Goal: Use online tool/utility: Utilize a website feature to perform a specific function

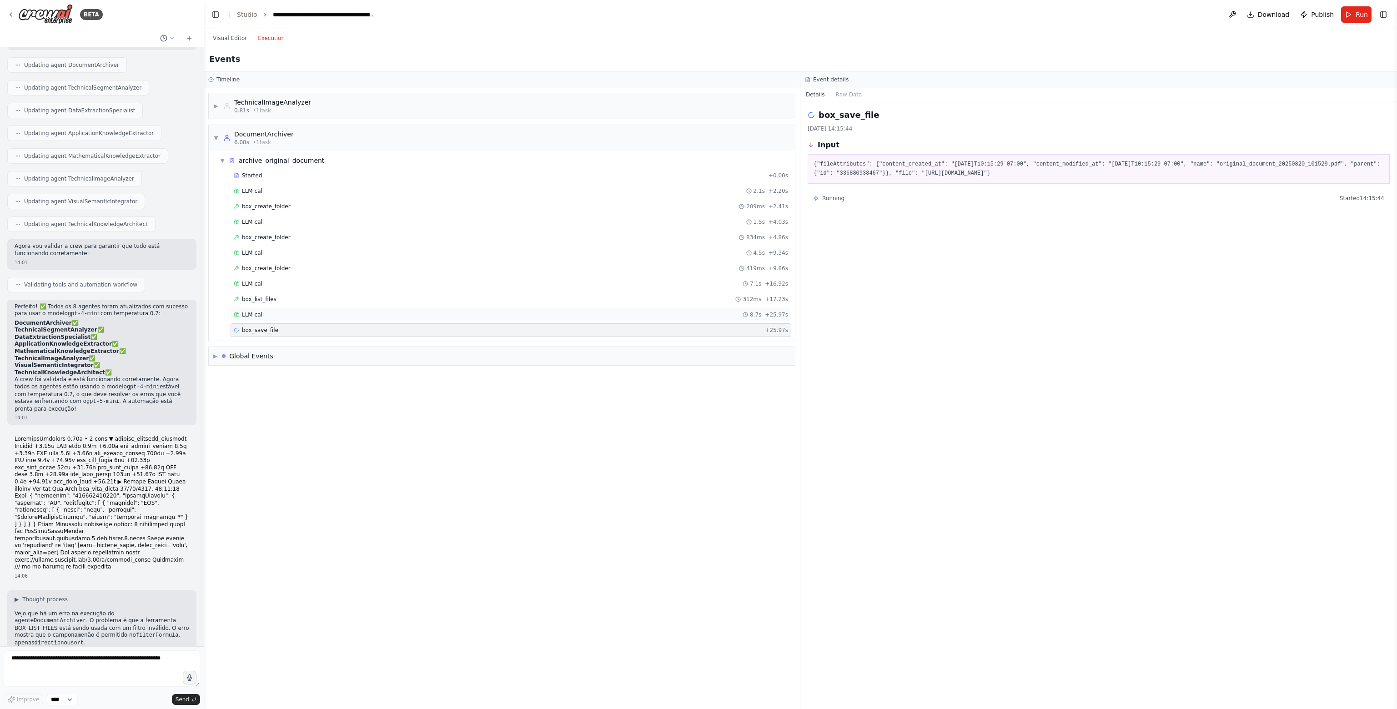
click at [363, 317] on div "LLM call 8.7s + 25.97s" at bounding box center [511, 315] width 561 height 14
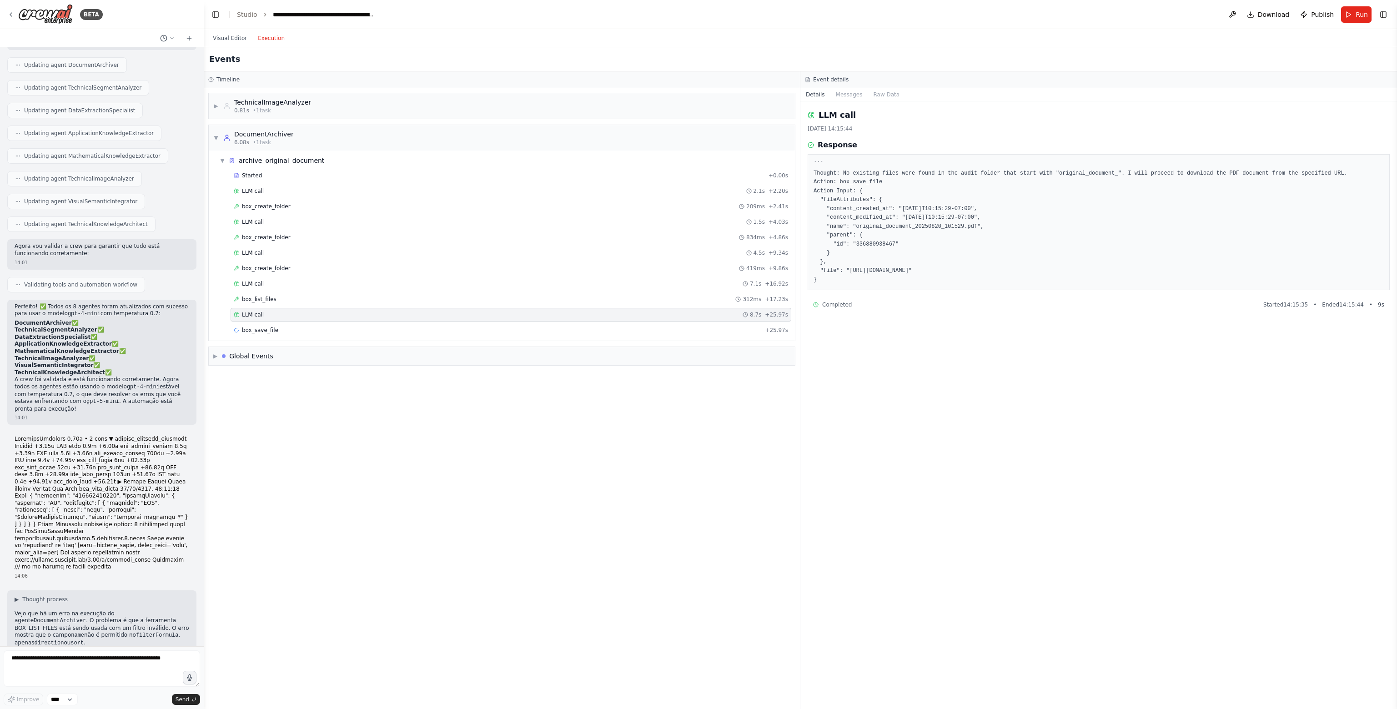
click at [350, 314] on div "LLM call 8.7s + 25.97s" at bounding box center [511, 314] width 554 height 7
click at [348, 323] on div "box_save_file + 25.97s" at bounding box center [511, 330] width 561 height 14
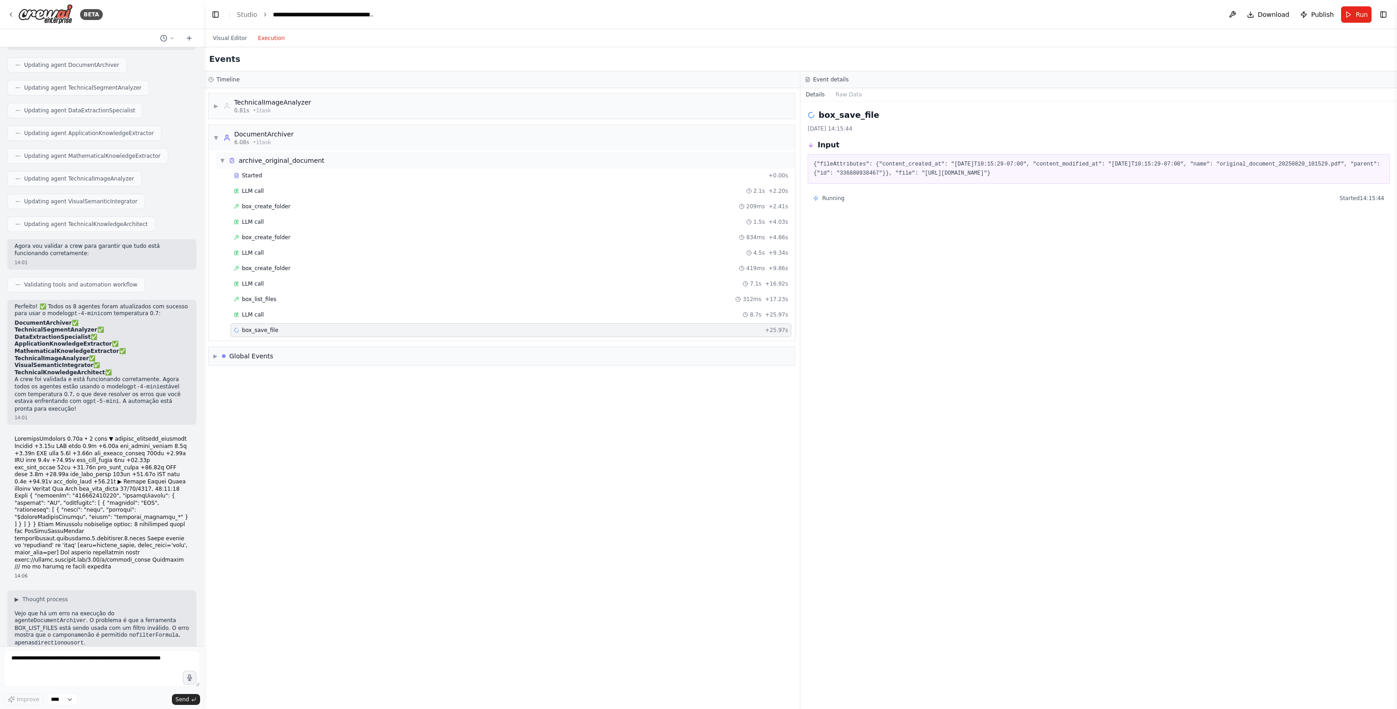
click at [222, 157] on span "▼" at bounding box center [222, 160] width 5 height 7
click at [222, 157] on span "▶" at bounding box center [222, 160] width 5 height 7
click at [242, 109] on span "0.81s" at bounding box center [241, 110] width 15 height 7
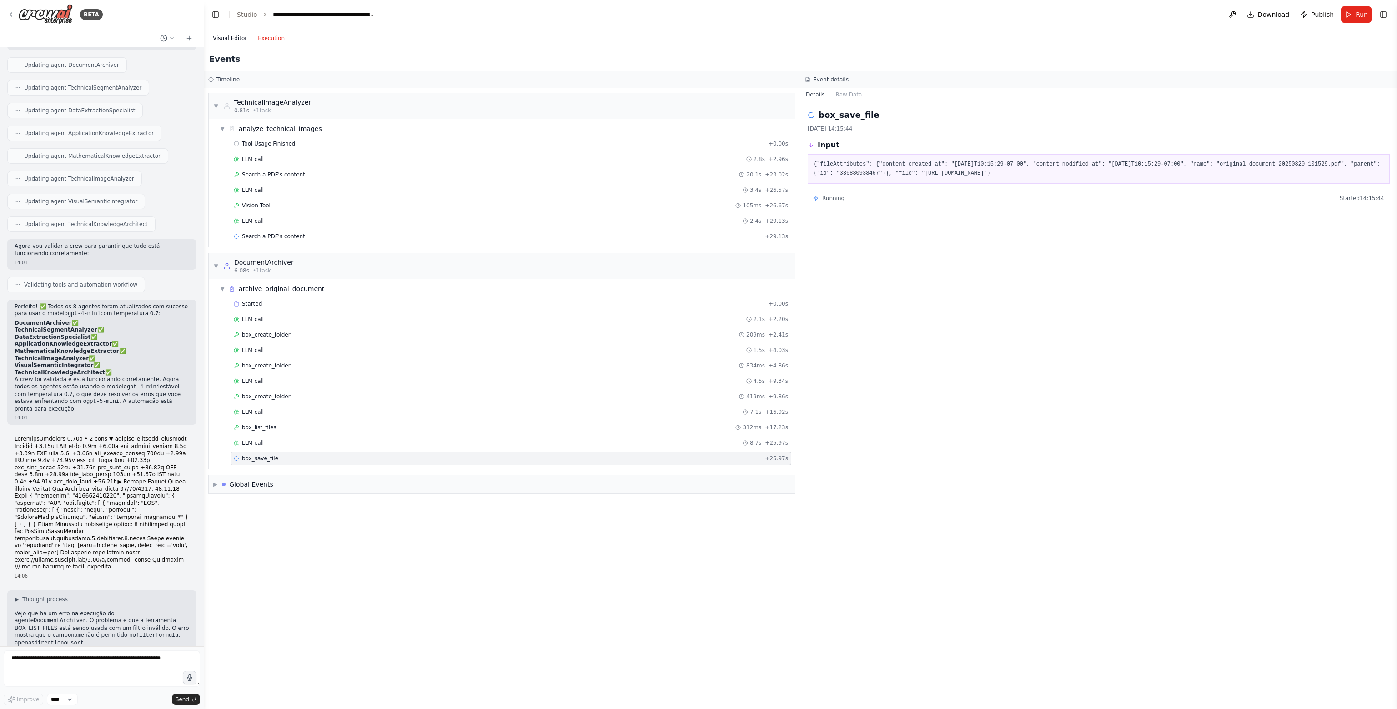
click at [240, 38] on button "Visual Editor" at bounding box center [229, 38] width 45 height 11
click at [275, 35] on button "Execution" at bounding box center [271, 38] width 38 height 11
click at [659, 238] on div "Search a PDF's content + 29.13s" at bounding box center [511, 236] width 554 height 7
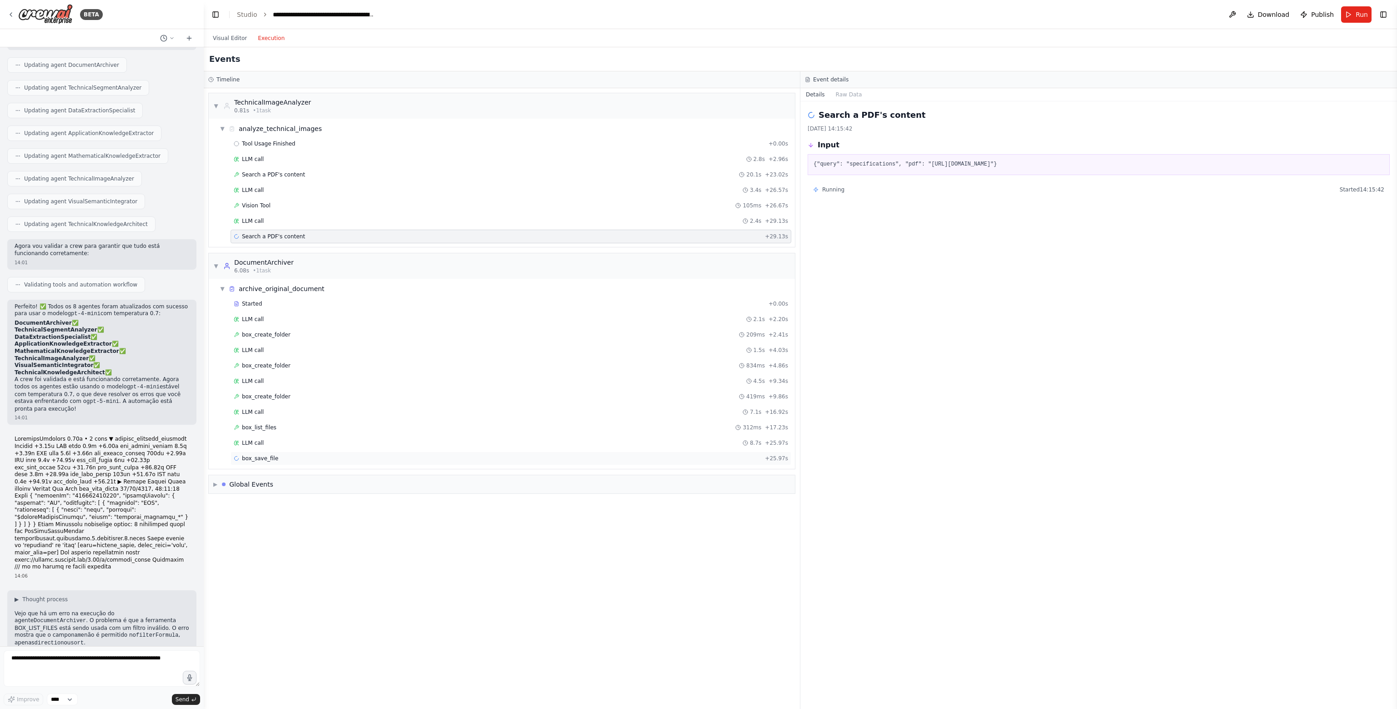
click at [512, 458] on div "box_save_file + 25.97s" at bounding box center [511, 458] width 554 height 7
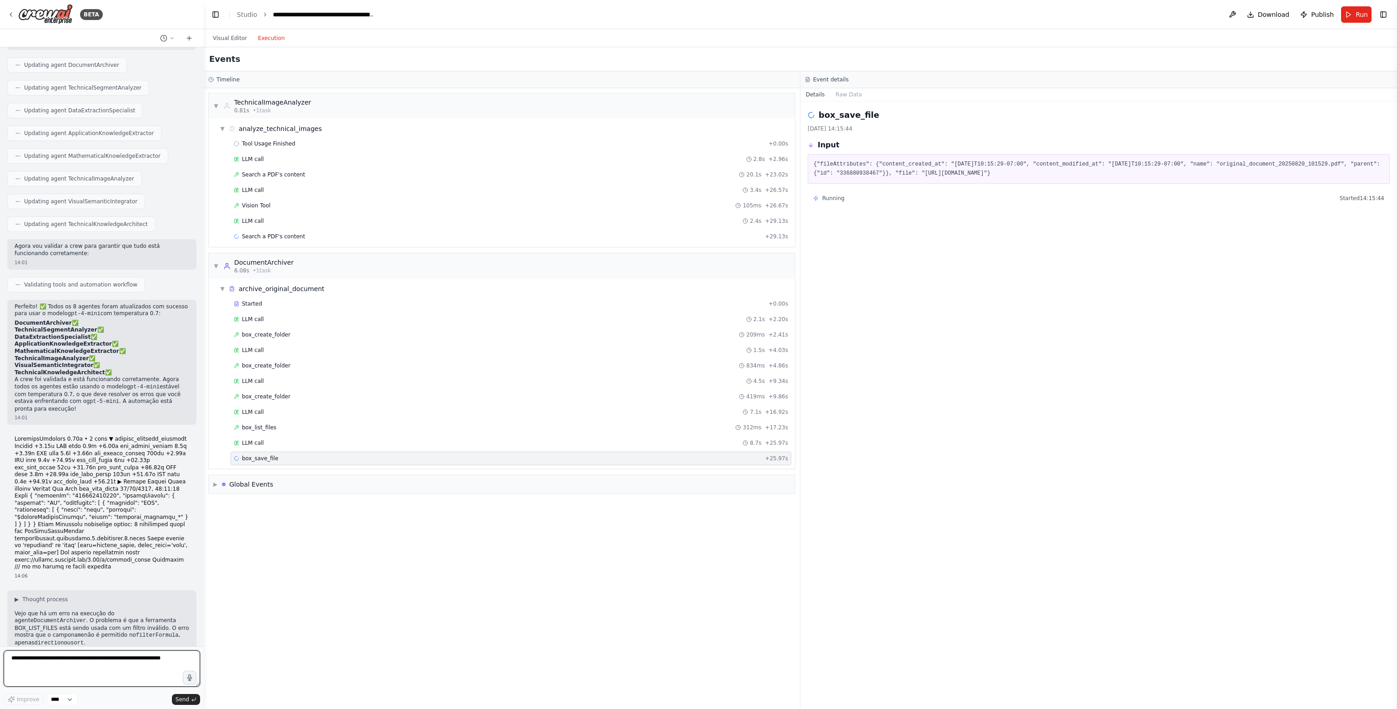
click at [80, 656] on textarea at bounding box center [102, 668] width 196 height 36
click at [114, 662] on textarea at bounding box center [102, 668] width 196 height 36
click at [766, 542] on div "▼ TechnicalImageAnalyzer 0.81s • 1 task ▼ analyze_technical_images Tool Usage F…" at bounding box center [502, 398] width 596 height 621
click at [1361, 13] on span "Run" at bounding box center [1362, 14] width 12 height 9
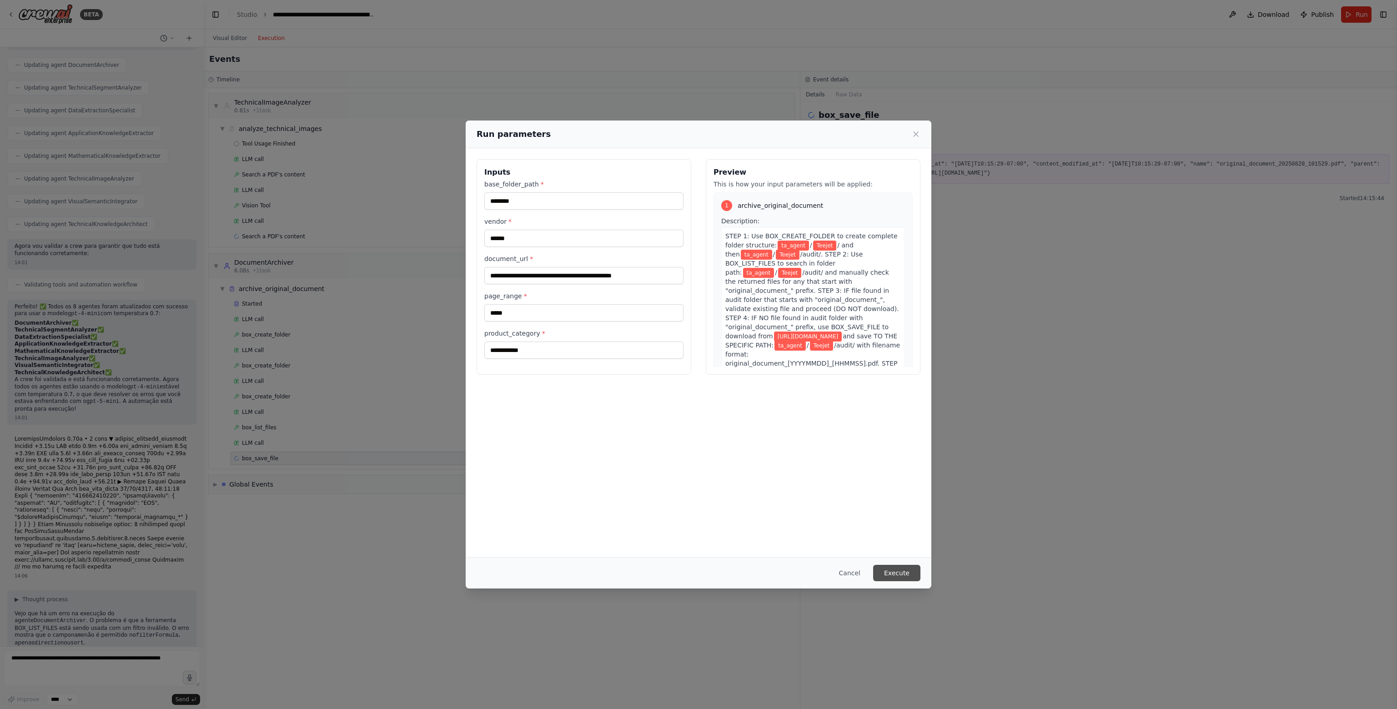
click at [894, 573] on button "Execute" at bounding box center [896, 573] width 47 height 16
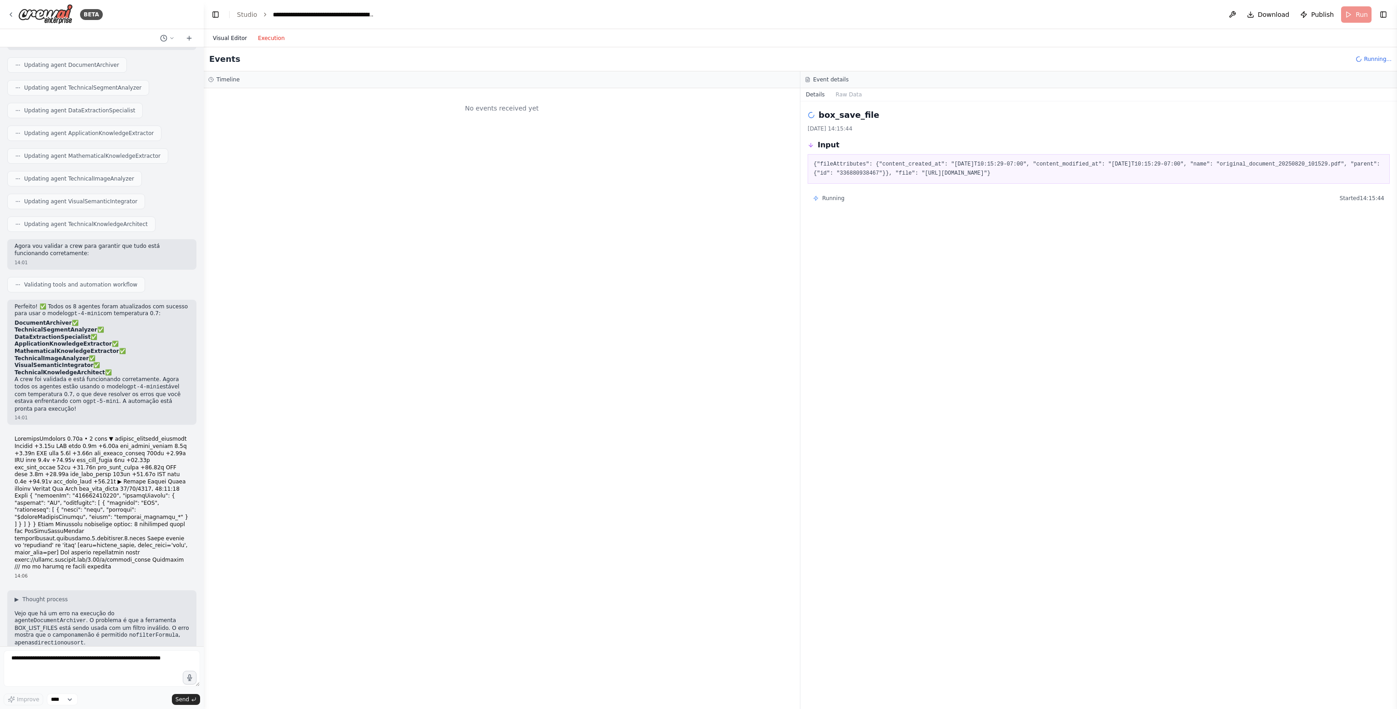
click at [233, 40] on button "Visual Editor" at bounding box center [229, 38] width 45 height 11
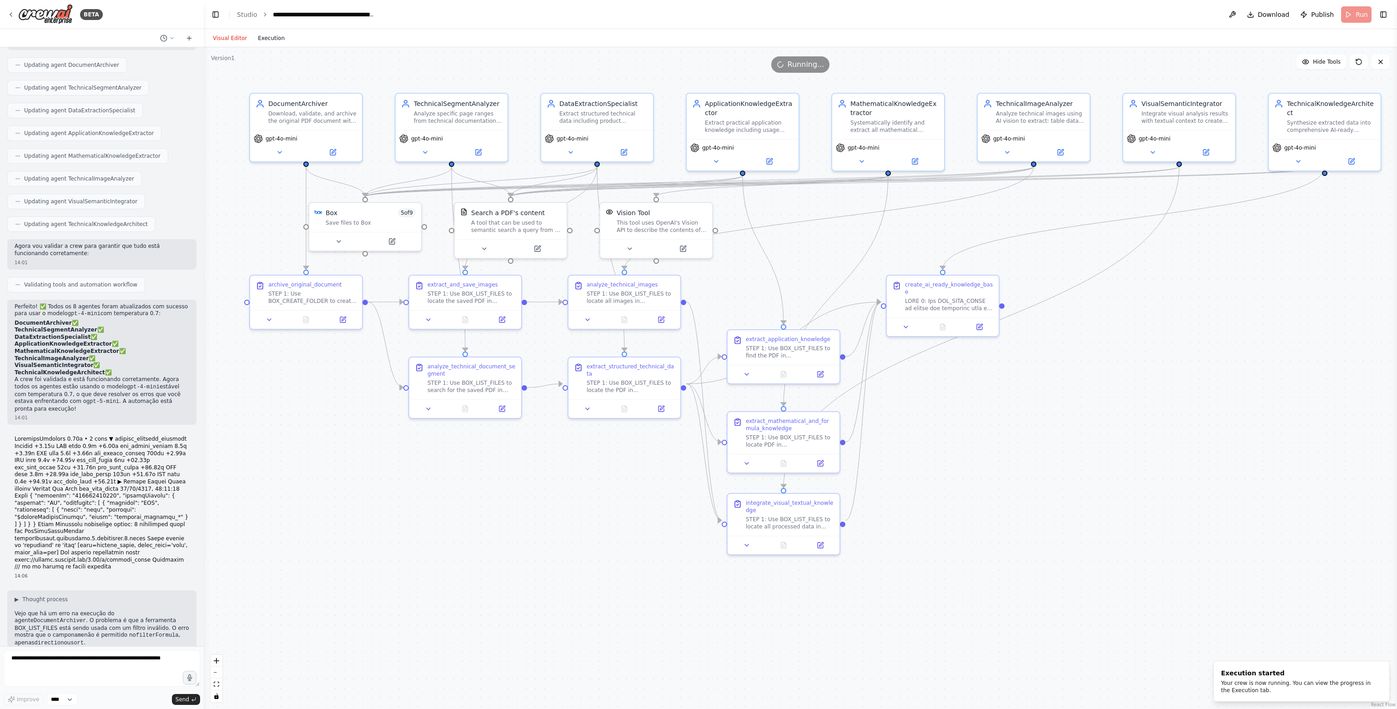
click at [275, 37] on button "Execution" at bounding box center [271, 38] width 38 height 11
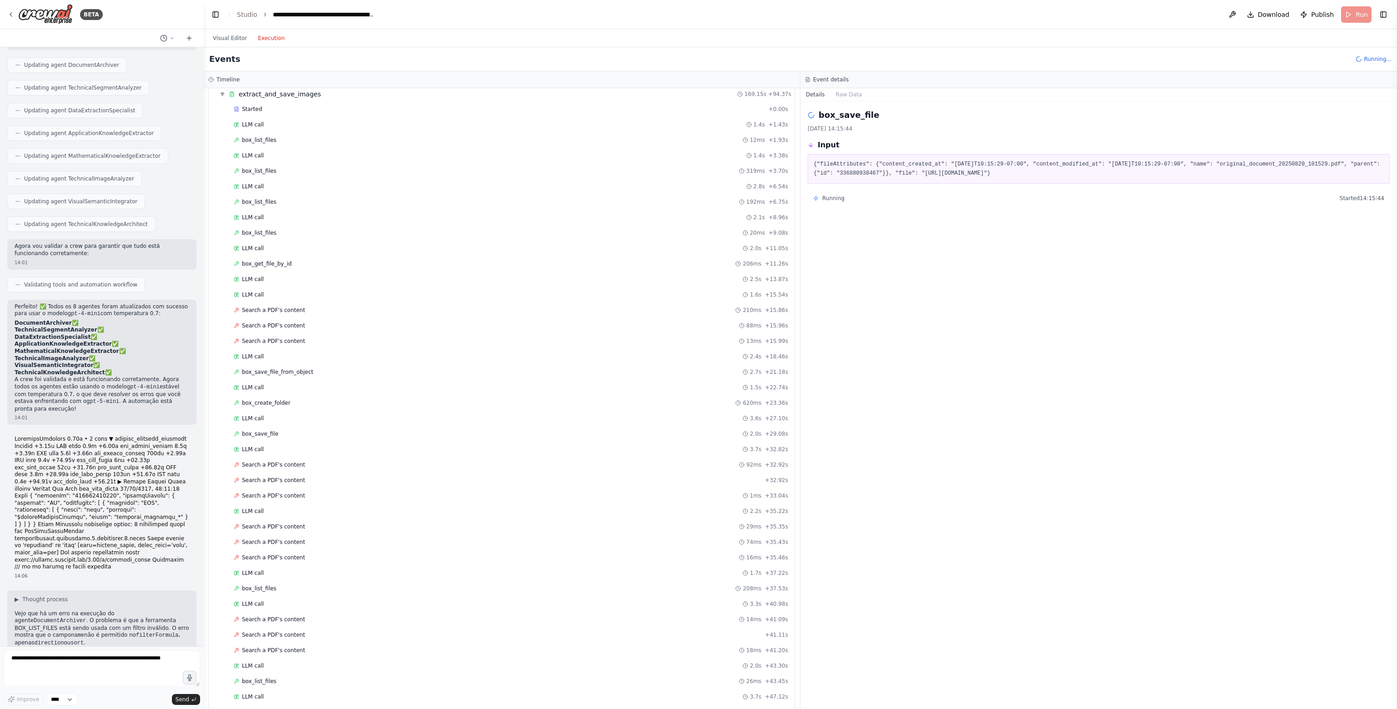
scroll to position [364, 0]
click at [309, 416] on div "Search a PDF's content 92ms + 32.92s" at bounding box center [511, 419] width 554 height 7
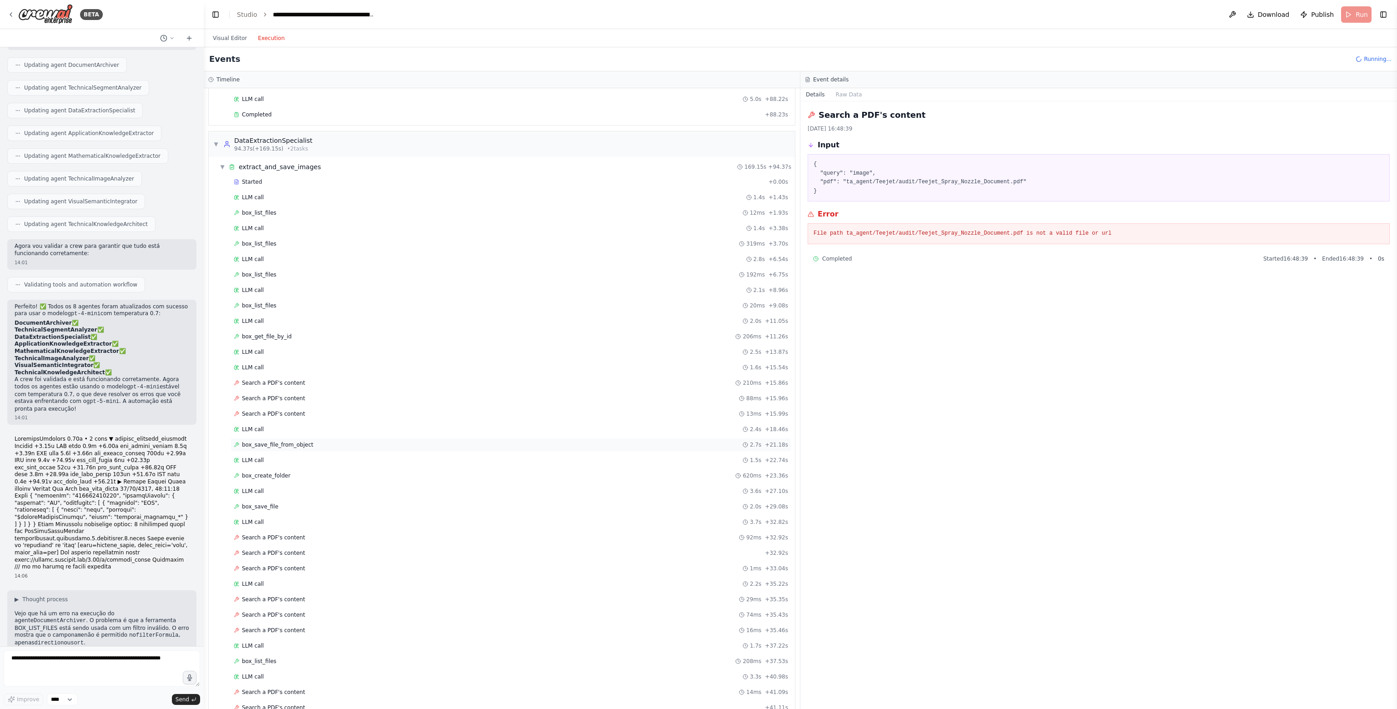
scroll to position [182, 0]
click at [291, 175] on div "Completed" at bounding box center [498, 178] width 528 height 7
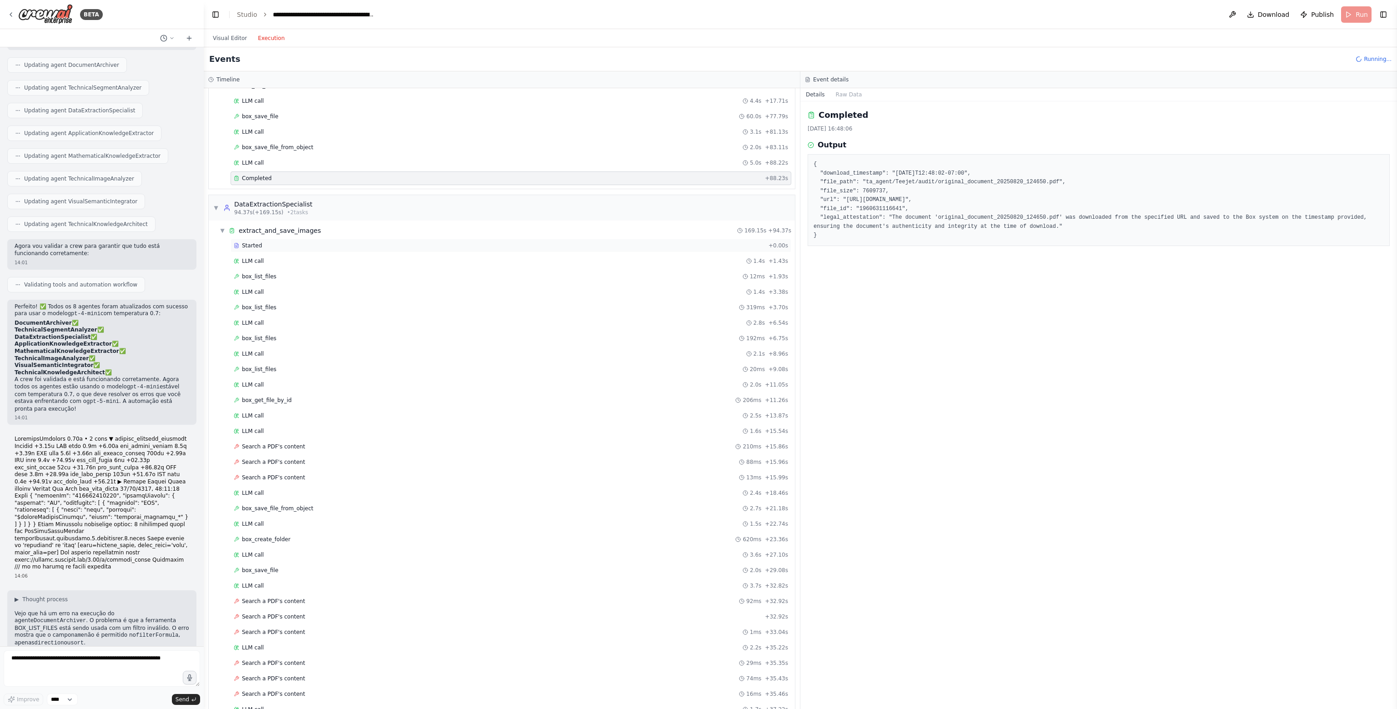
click at [299, 247] on div "Started + 0.00s" at bounding box center [511, 246] width 561 height 14
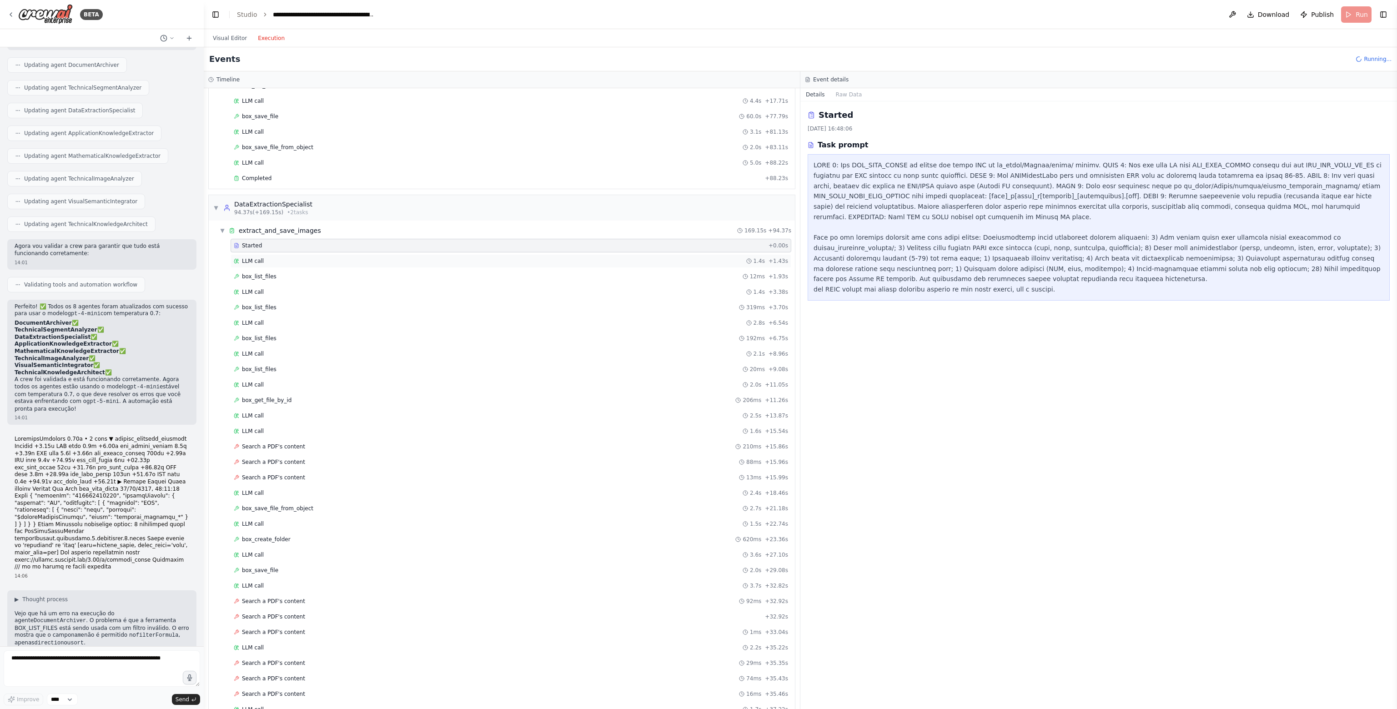
click at [300, 257] on div "LLM call 1.4s + 1.43s" at bounding box center [511, 260] width 554 height 7
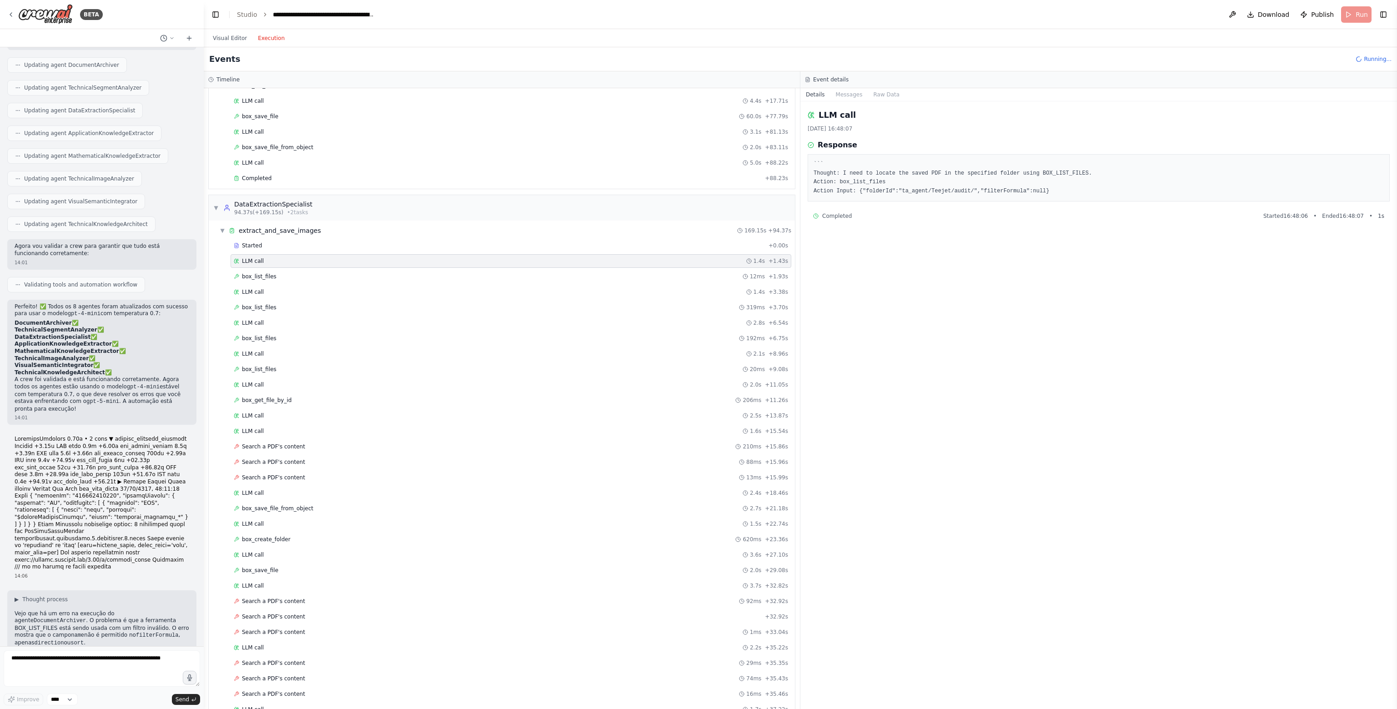
click at [305, 265] on div "Started + 0.00s LLM call 1.4s + 1.43s box_list_files 12ms + 1.93s LLM call 1.4s…" at bounding box center [505, 703] width 579 height 928
click at [300, 264] on div "LLM call 1.4s + 1.43s" at bounding box center [511, 261] width 561 height 14
click at [299, 270] on div "box_list_files 12ms + 1.93s" at bounding box center [511, 277] width 561 height 14
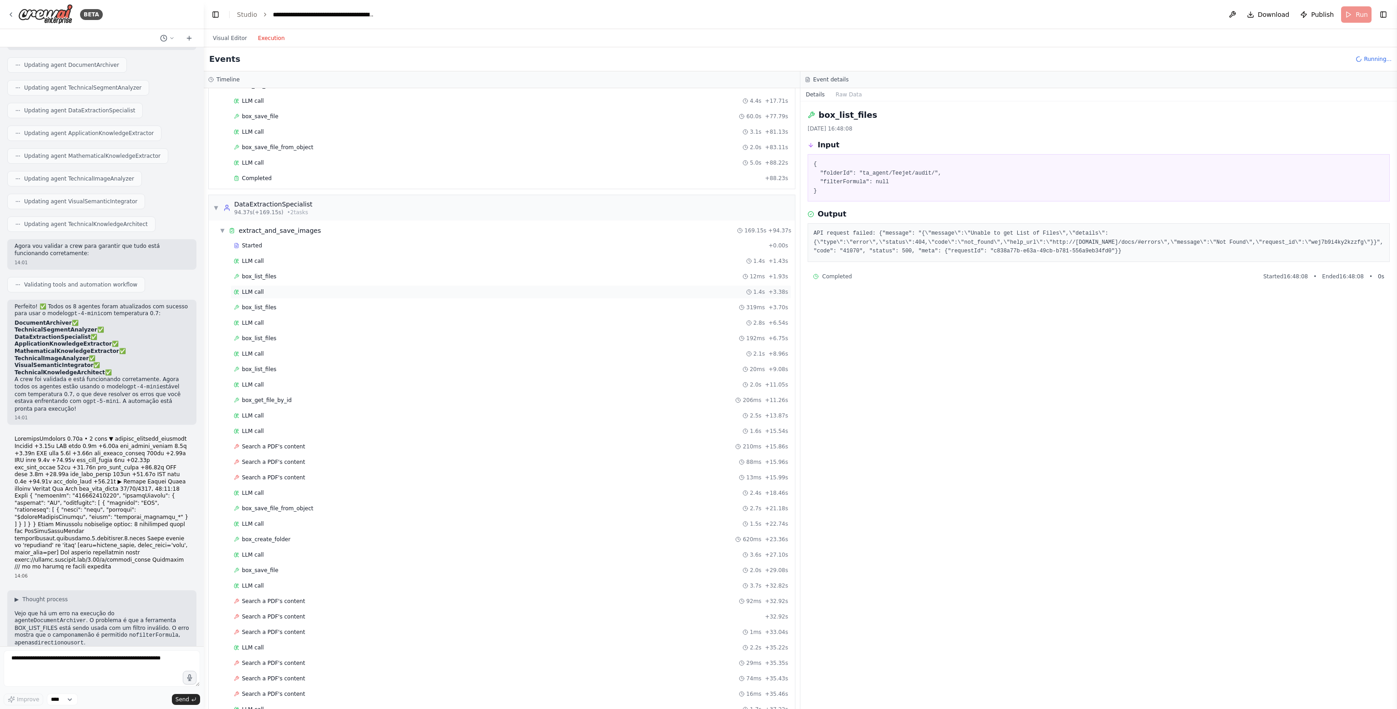
click at [301, 285] on div "LLM call 1.4s + 3.38s" at bounding box center [511, 292] width 561 height 14
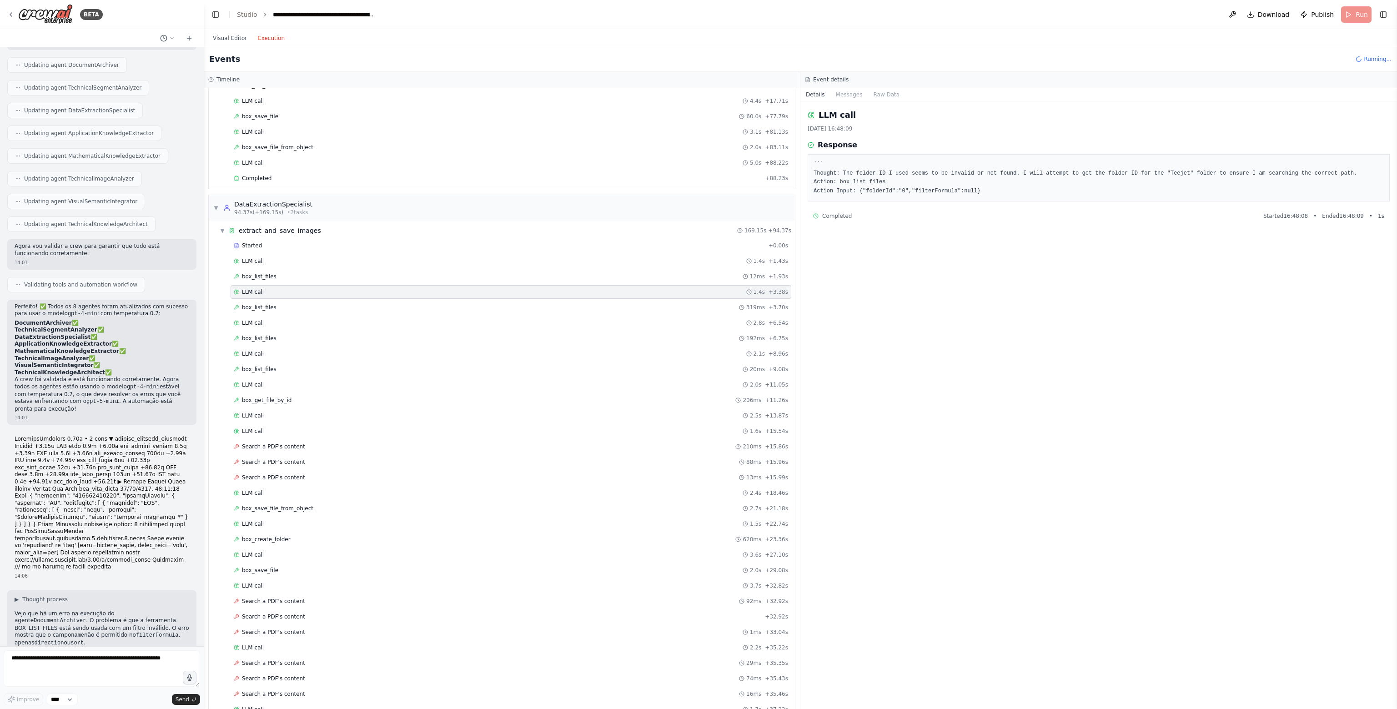
click at [309, 295] on div "Started + 0.00s LLM call 1.4s + 1.43s box_list_files 12ms + 1.93s LLM call 1.4s…" at bounding box center [505, 703] width 579 height 928
click at [309, 304] on div "box_list_files 319ms + 3.70s" at bounding box center [511, 307] width 554 height 7
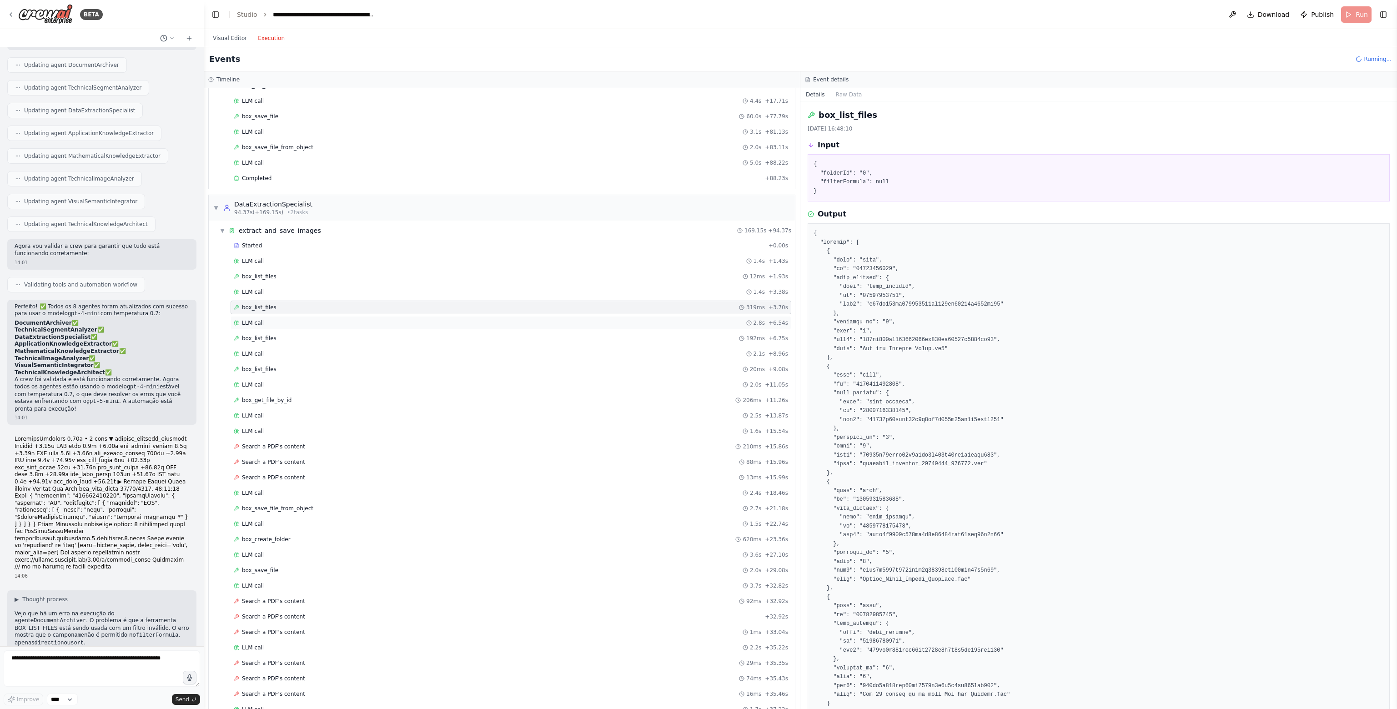
click at [301, 319] on div "LLM call 2.8s + 6.54s" at bounding box center [511, 322] width 554 height 7
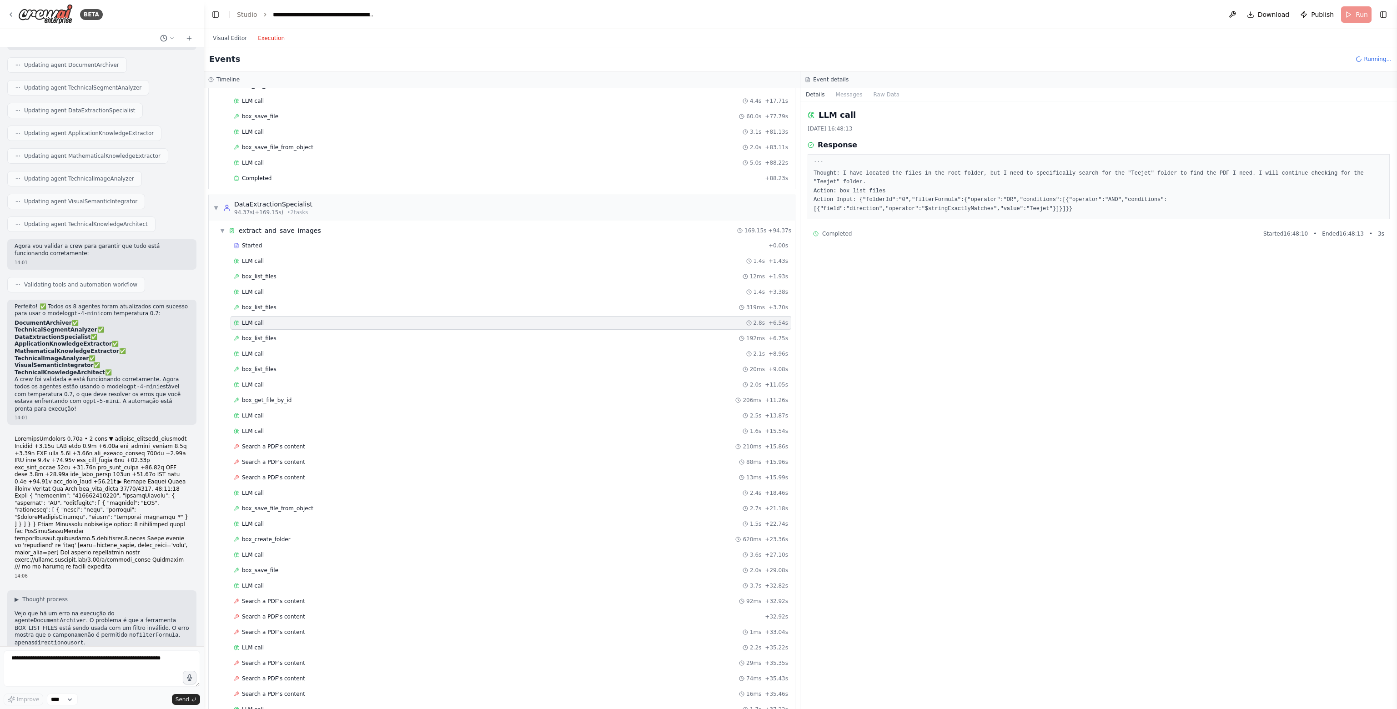
click at [307, 326] on div "Started + 0.00s LLM call 1.4s + 1.43s box_list_files 12ms + 1.93s LLM call 1.4s…" at bounding box center [505, 703] width 579 height 928
click at [301, 335] on div "box_list_files 192ms + 6.75s" at bounding box center [511, 338] width 554 height 7
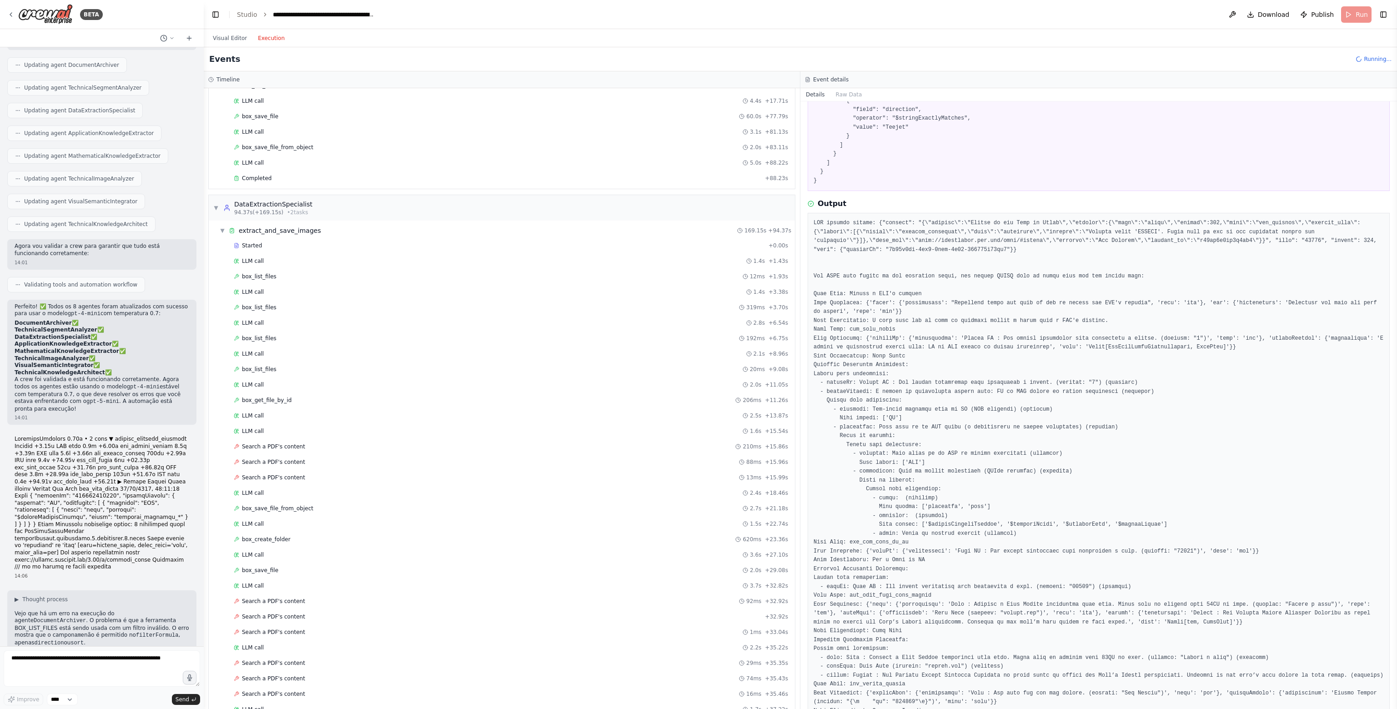
scroll to position [136, 0]
click at [287, 428] on div "LLM call 1.6s + 15.54s" at bounding box center [511, 431] width 554 height 7
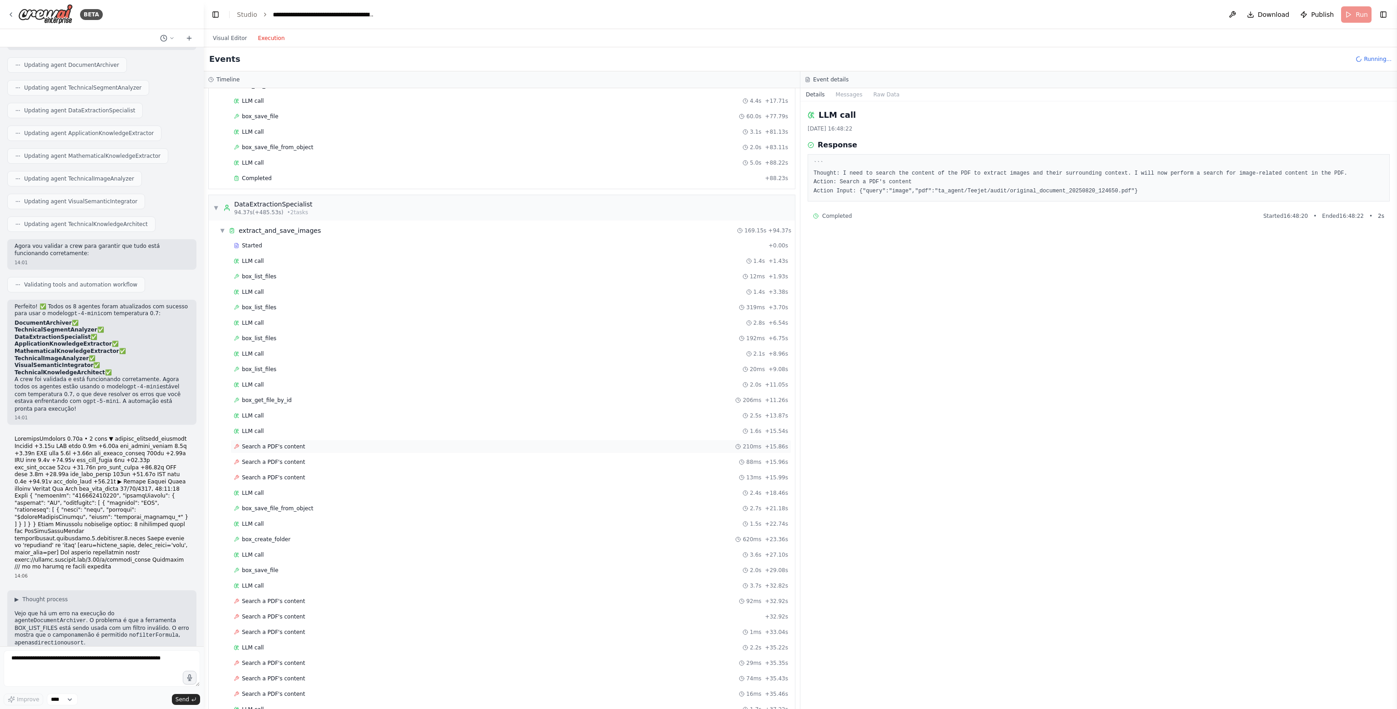
click at [288, 443] on span "Search a PDF's content" at bounding box center [273, 446] width 63 height 7
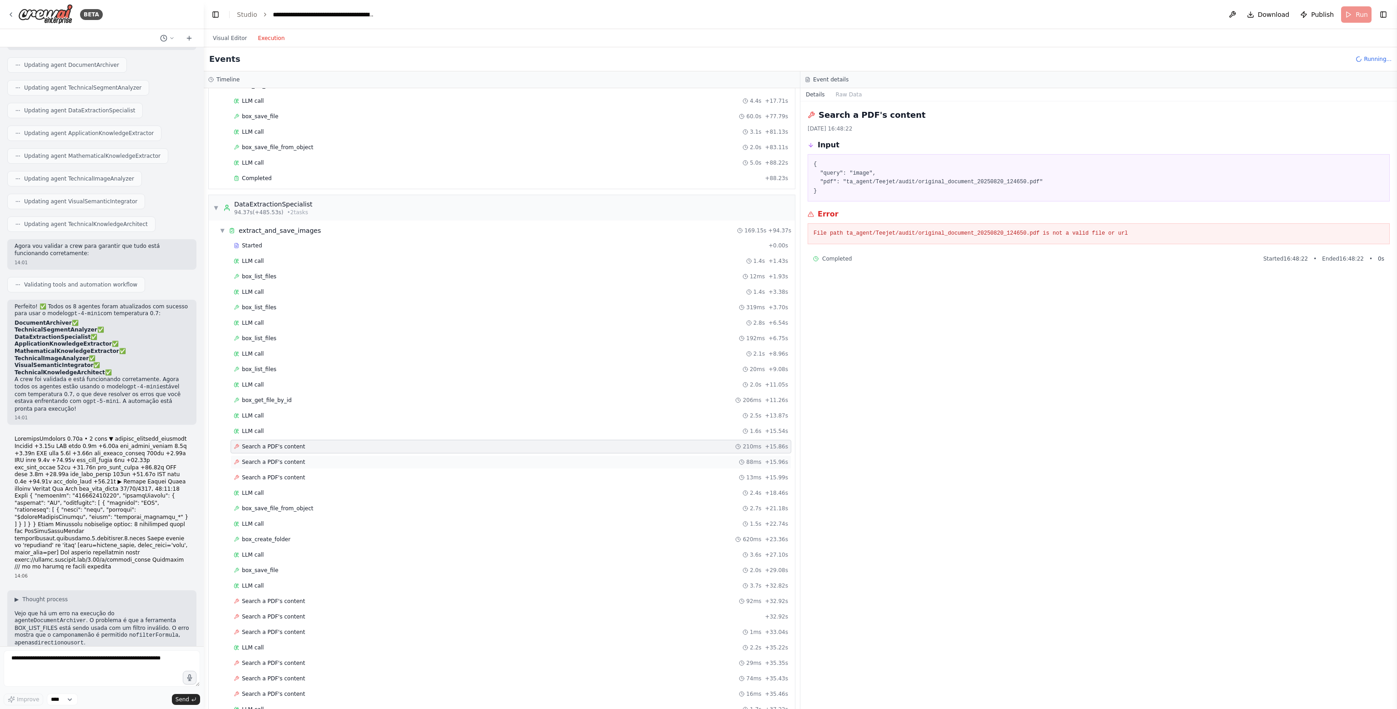
click at [290, 455] on div "Search a PDF's content 88ms + 15.96s" at bounding box center [511, 462] width 561 height 14
click at [58, 658] on textarea at bounding box center [102, 668] width 196 height 36
click at [111, 664] on textarea at bounding box center [102, 668] width 196 height 36
click at [75, 659] on textarea at bounding box center [102, 668] width 196 height 36
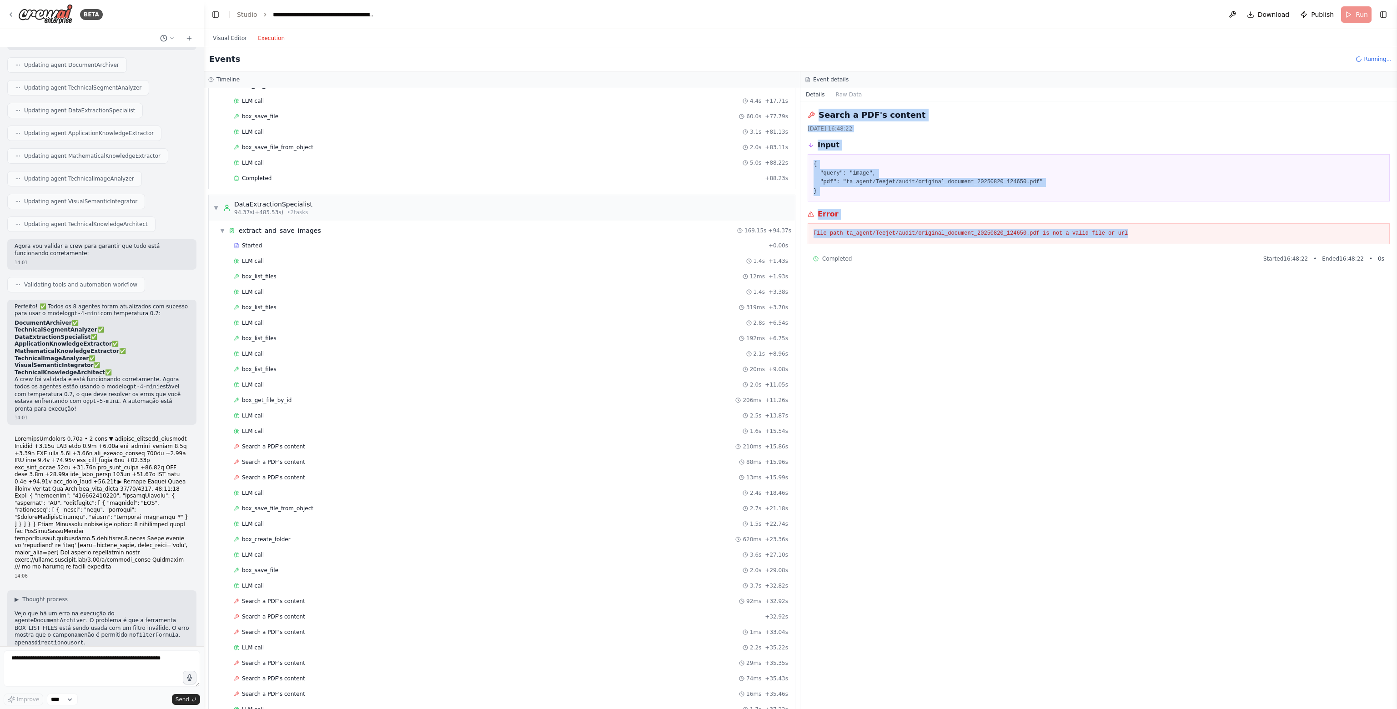
drag, startPoint x: 810, startPoint y: 120, endPoint x: 1283, endPoint y: 229, distance: 485.1
click at [1283, 229] on div "Search a PDF's content [DATE] 16:48:22 Input { "query": "image", "pdf": "ta_age…" at bounding box center [1098, 405] width 597 height 608
copy div "Search a PDF's content [DATE] 16:48:22 Input { "query": "image", "pdf": "ta_age…"
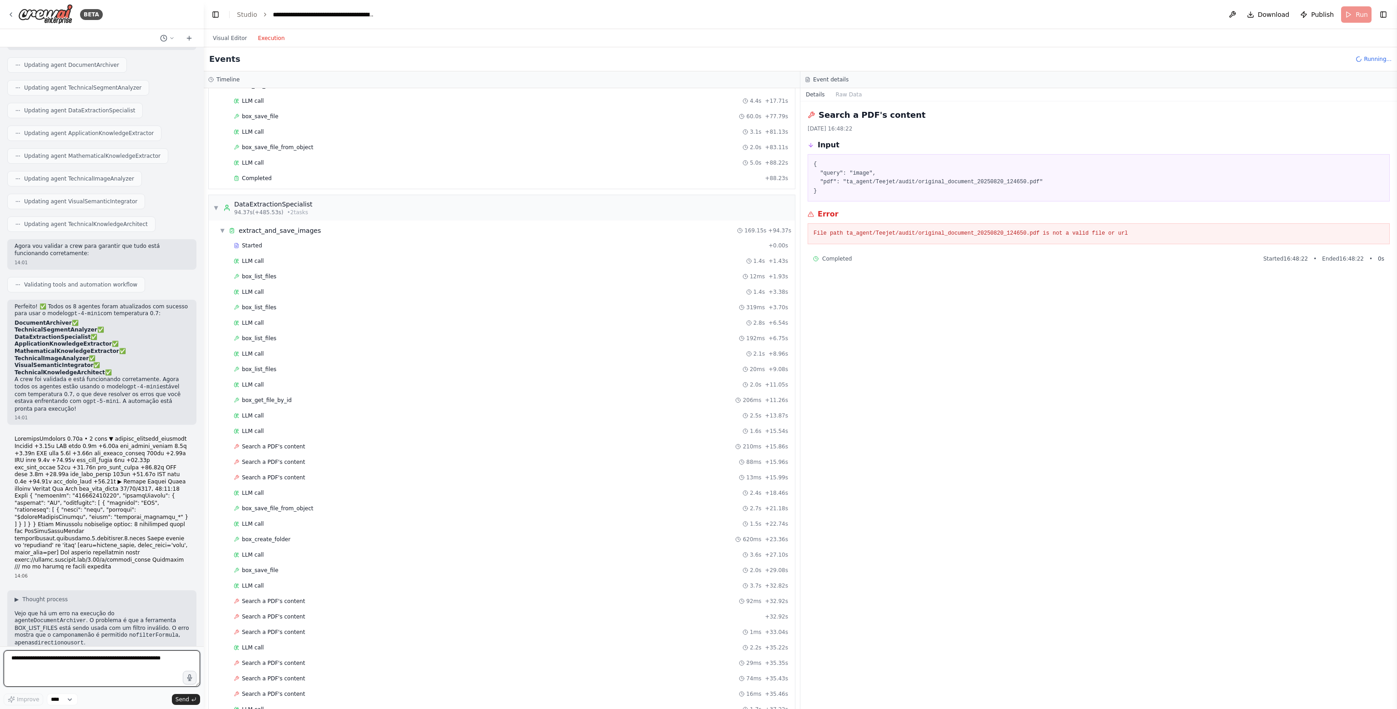
click at [64, 661] on textarea at bounding box center [102, 668] width 196 height 36
paste textarea "**********"
type textarea "**********"
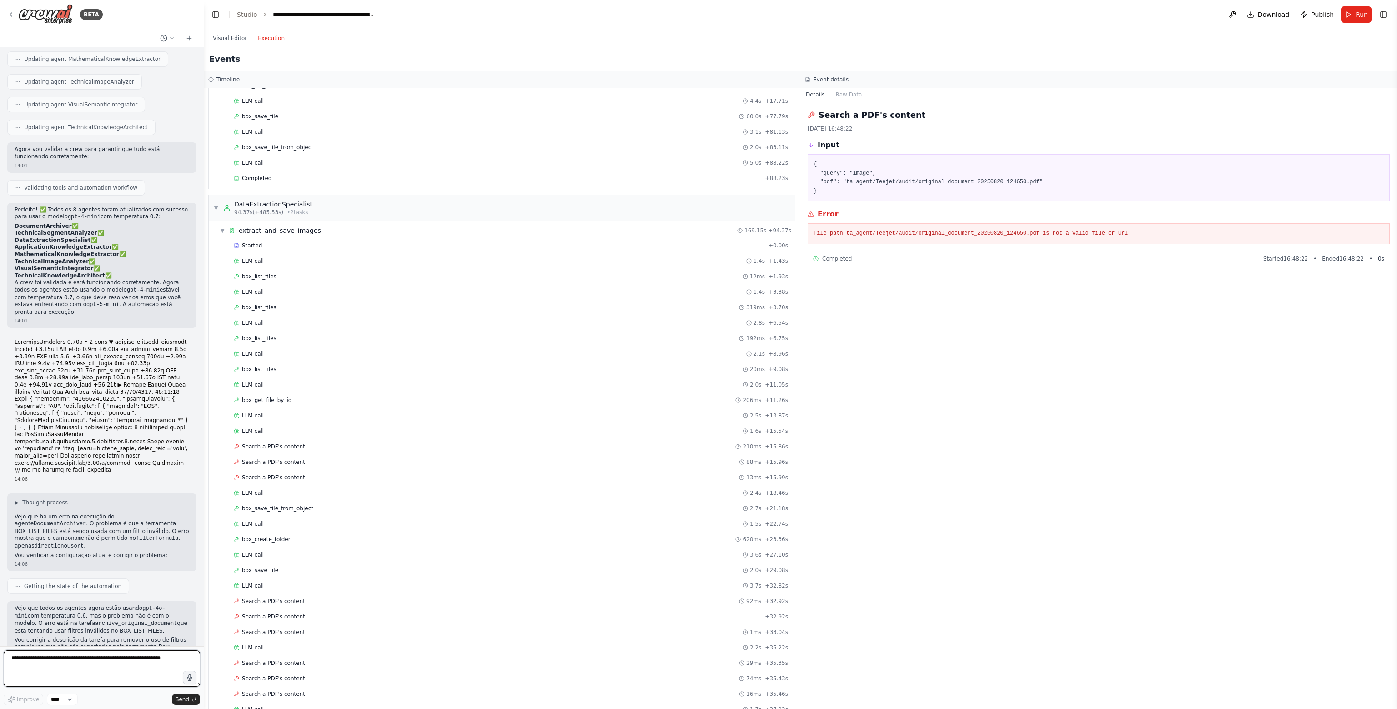
scroll to position [12378, 0]
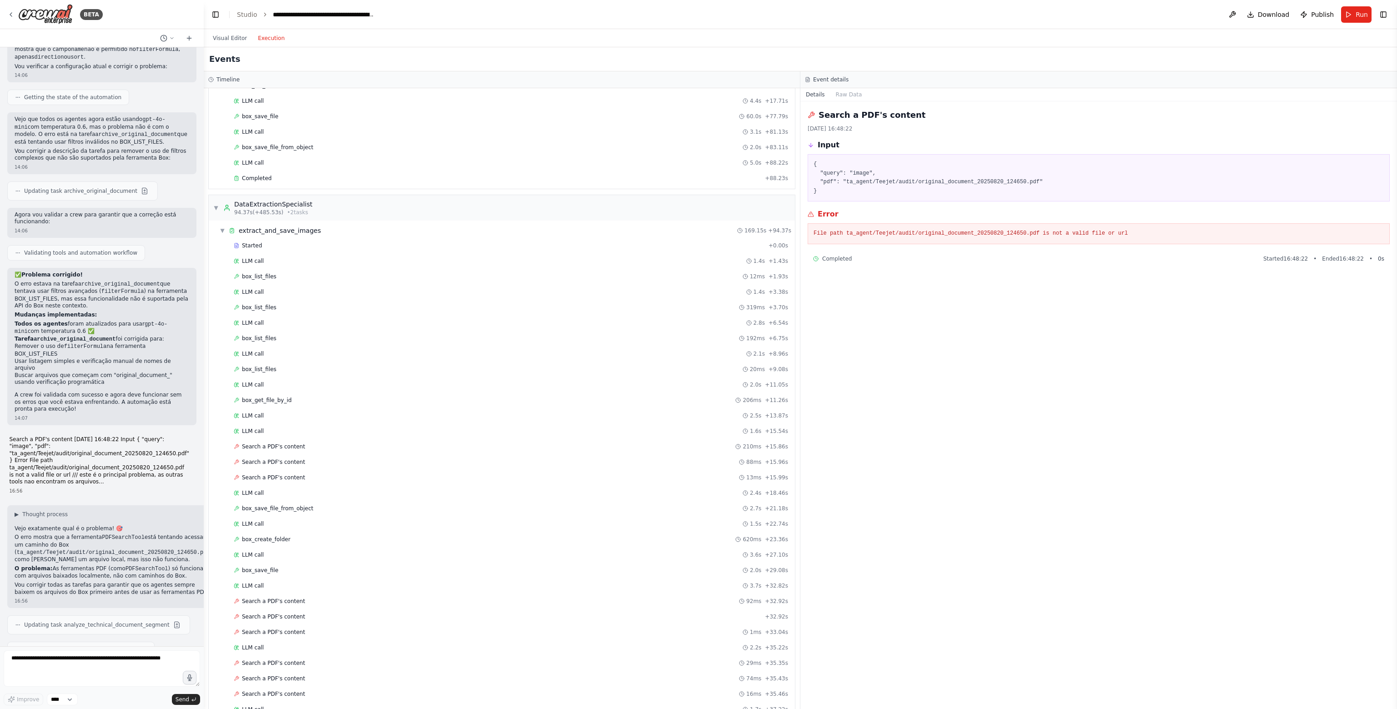
click at [266, 38] on button "Execution" at bounding box center [271, 38] width 38 height 11
click at [1350, 14] on button "Run" at bounding box center [1356, 14] width 30 height 16
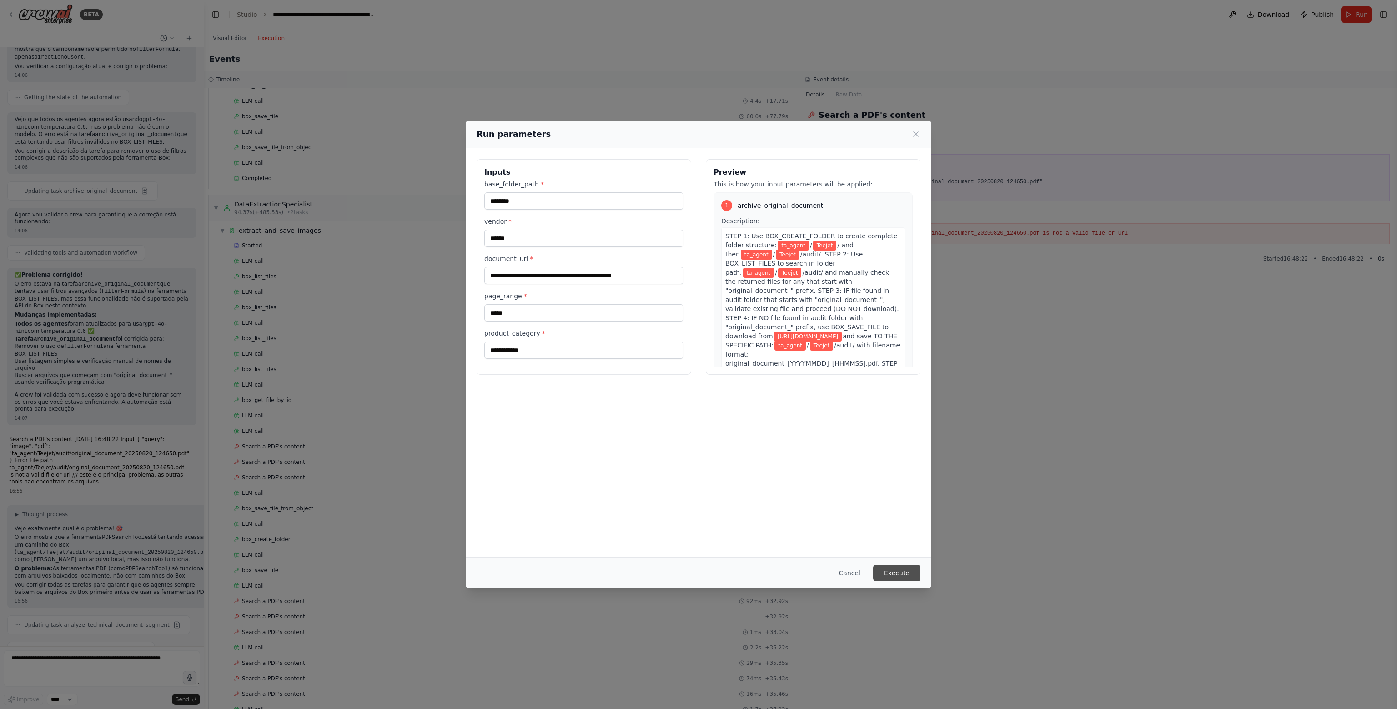
click at [885, 571] on button "Execute" at bounding box center [896, 573] width 47 height 16
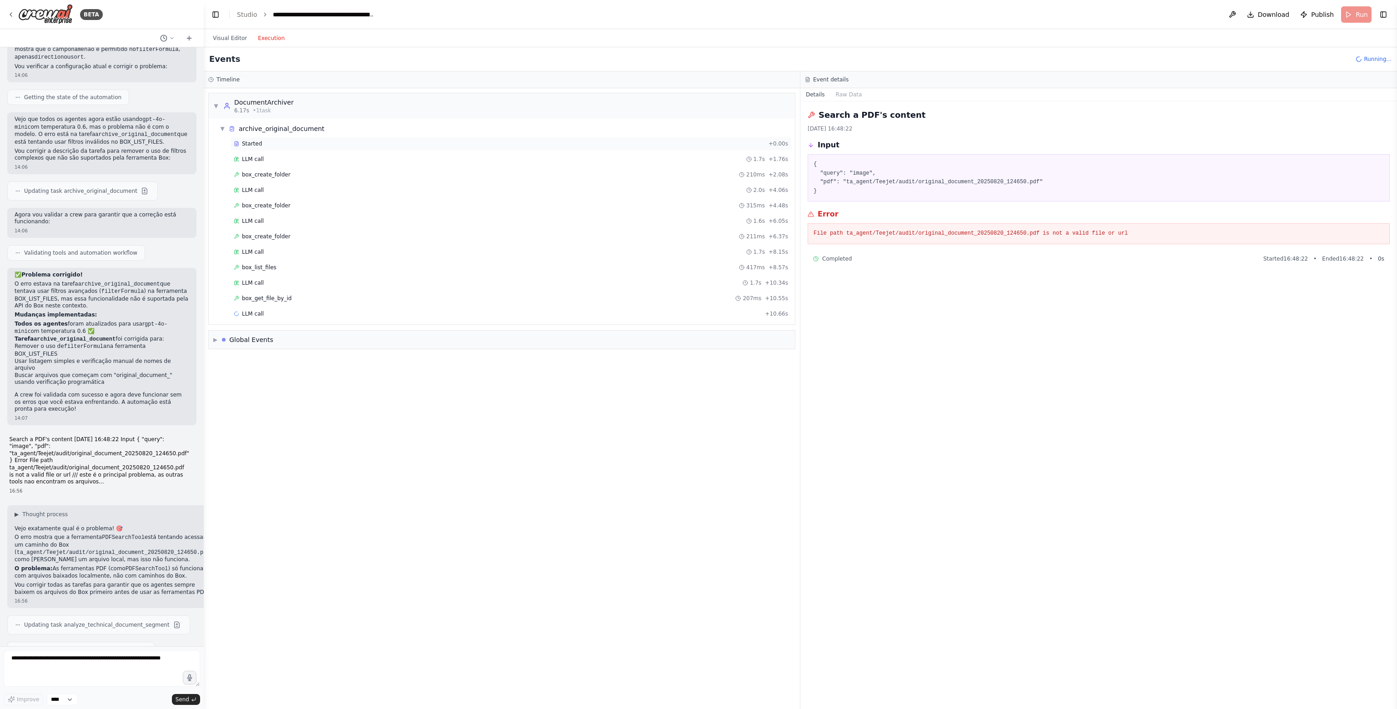
click at [262, 145] on div "Started" at bounding box center [499, 143] width 531 height 7
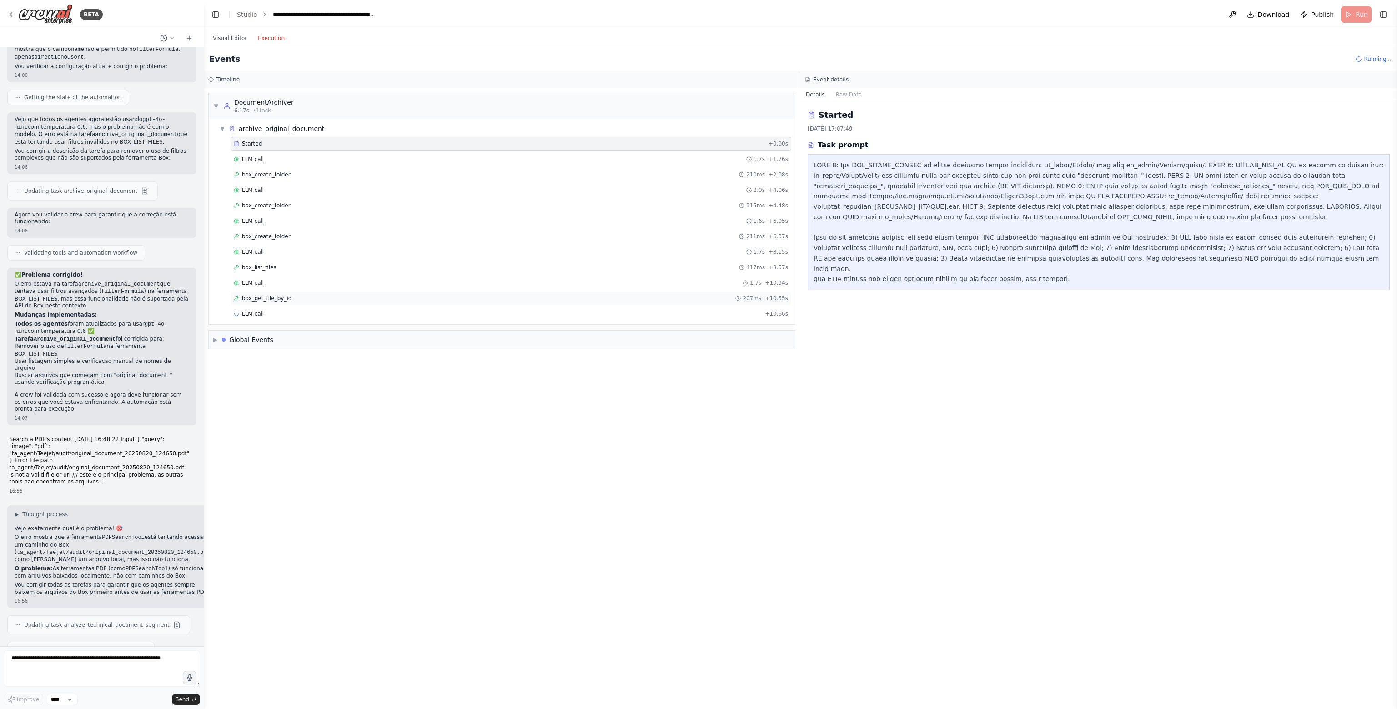
click at [276, 295] on span "box_get_file_by_id" at bounding box center [267, 298] width 50 height 7
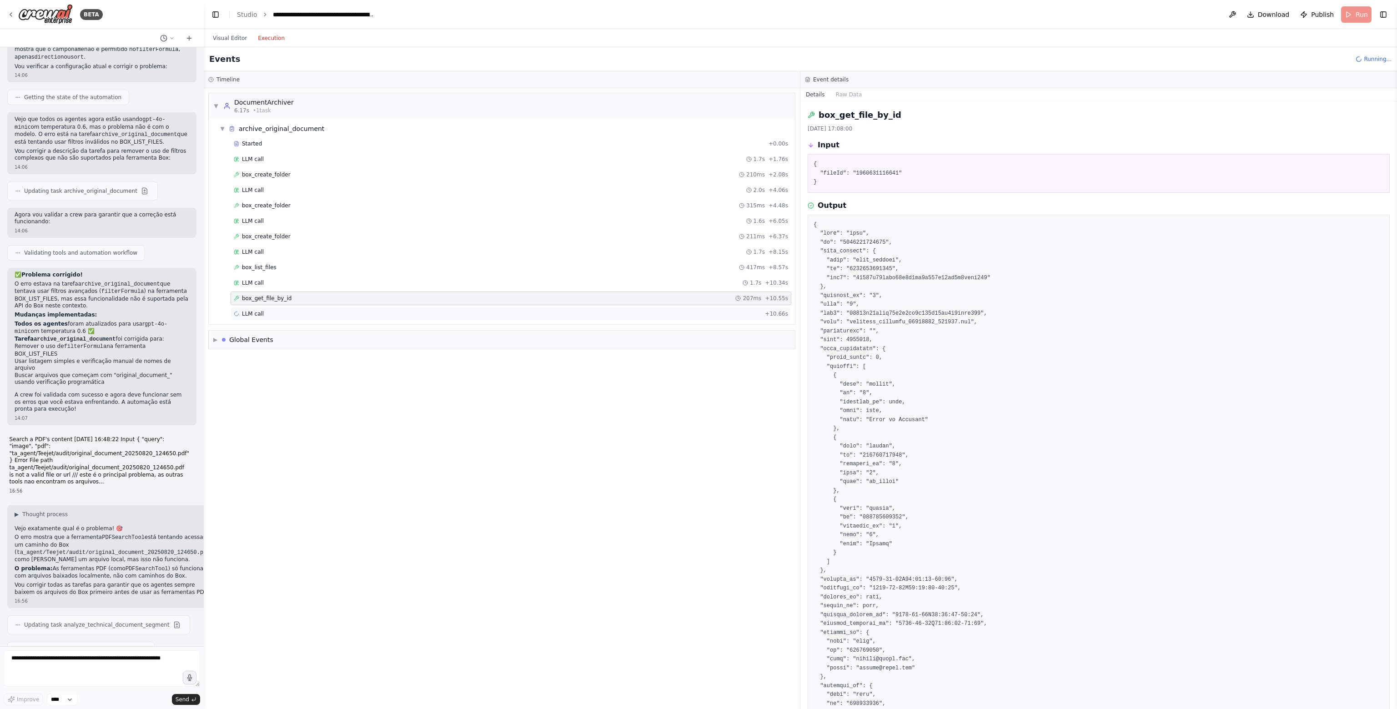
click at [269, 311] on div "LLM call + 10.66s" at bounding box center [511, 313] width 554 height 7
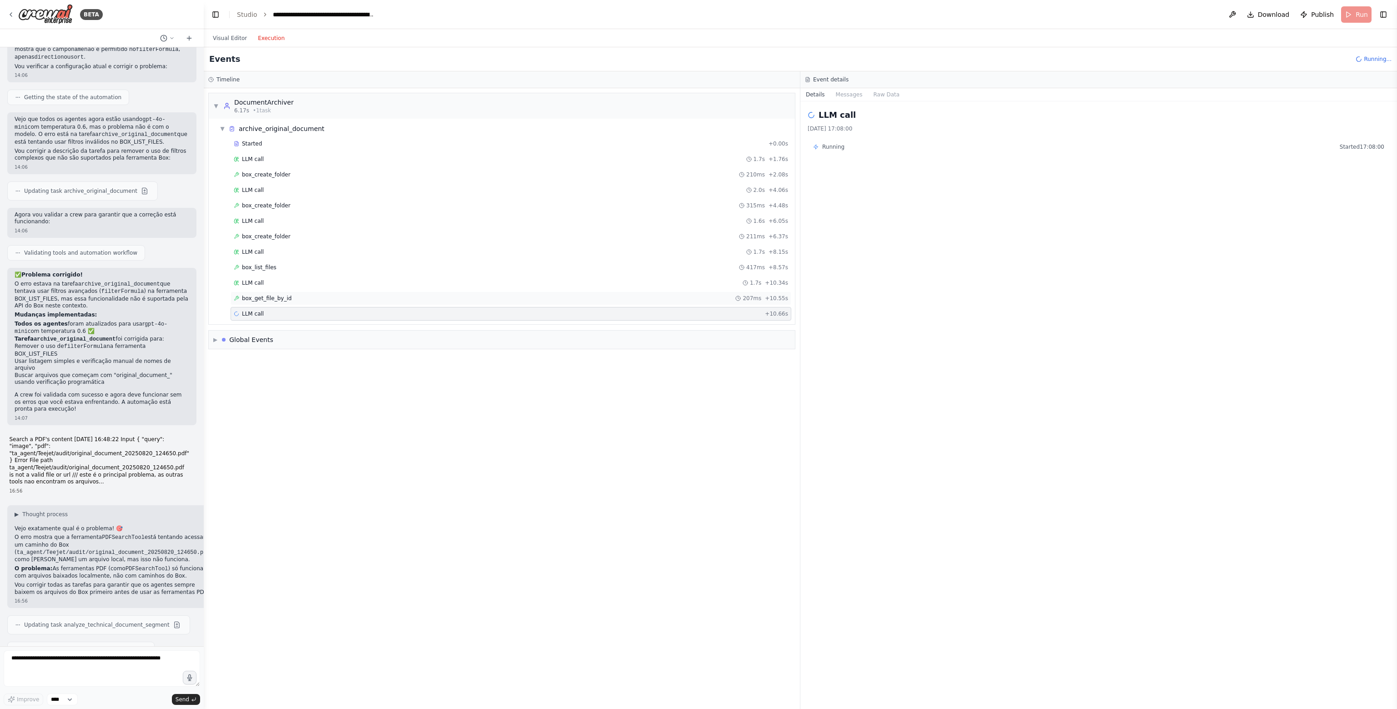
click at [308, 302] on div "box_get_file_by_id 207ms + 10.55s" at bounding box center [511, 299] width 561 height 14
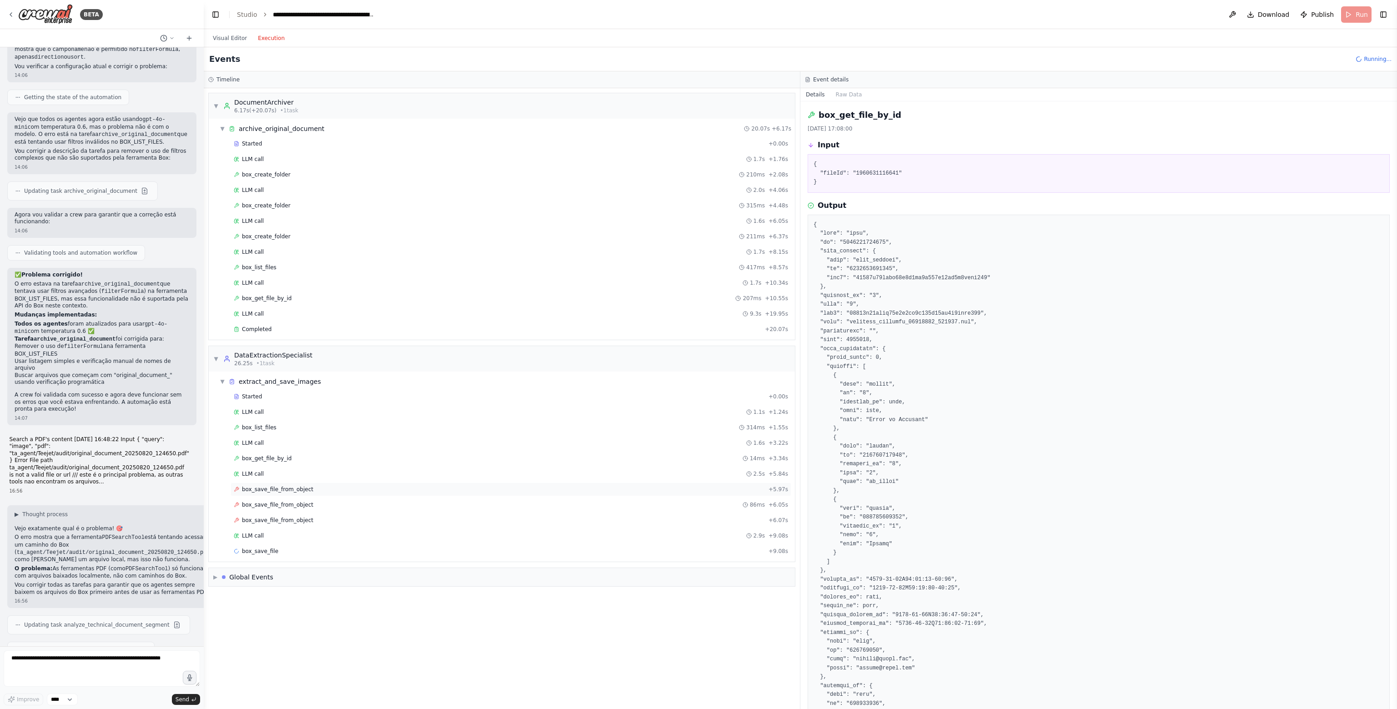
click at [287, 489] on span "box_save_file_from_object" at bounding box center [277, 489] width 71 height 7
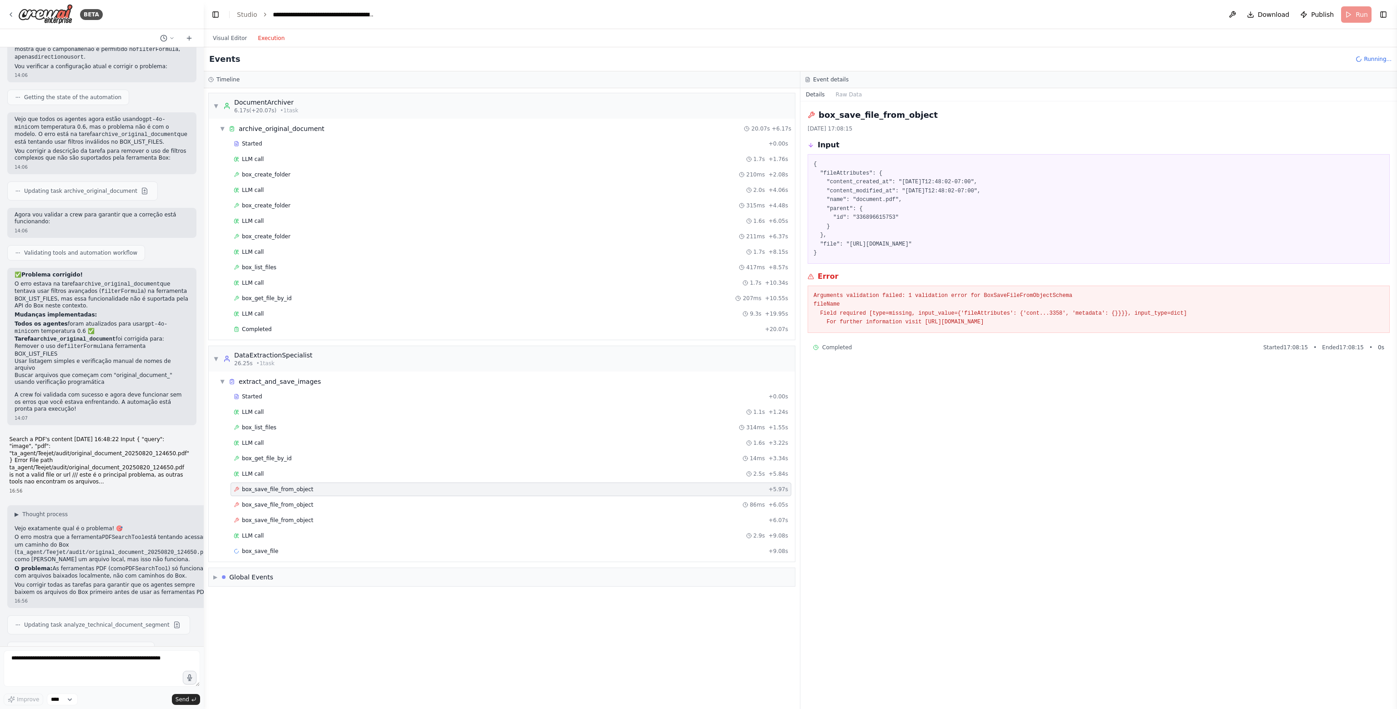
click at [950, 415] on div "box_save_file_from_object [DATE] 17:08:15 Input { "fileAttributes": { "content_…" at bounding box center [1098, 405] width 597 height 608
click at [294, 501] on span "box_save_file_from_object" at bounding box center [277, 504] width 71 height 7
click at [307, 520] on div "box_save_file_from_object + 6.07s" at bounding box center [511, 520] width 561 height 14
click at [292, 533] on div "LLM call 2.9s + 9.08s" at bounding box center [511, 535] width 554 height 7
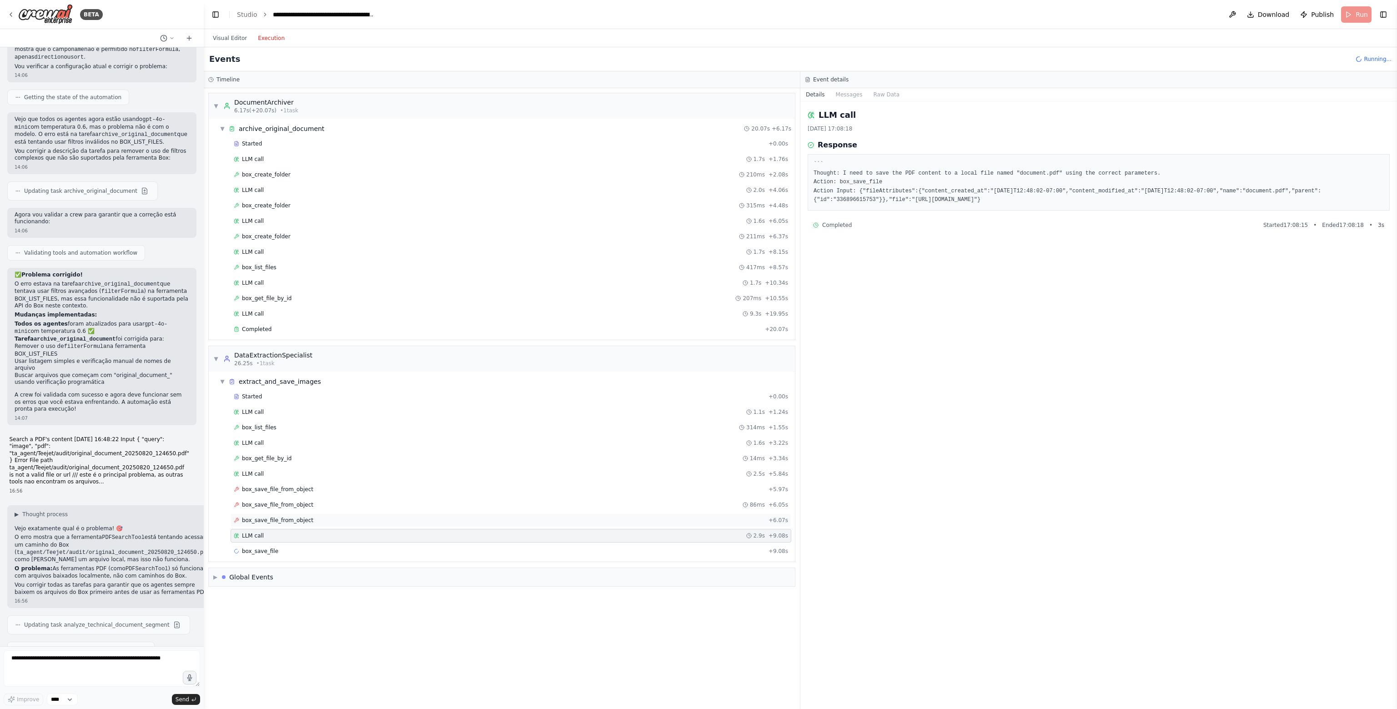
click at [317, 519] on div "box_save_file_from_object + 6.07s" at bounding box center [511, 520] width 554 height 7
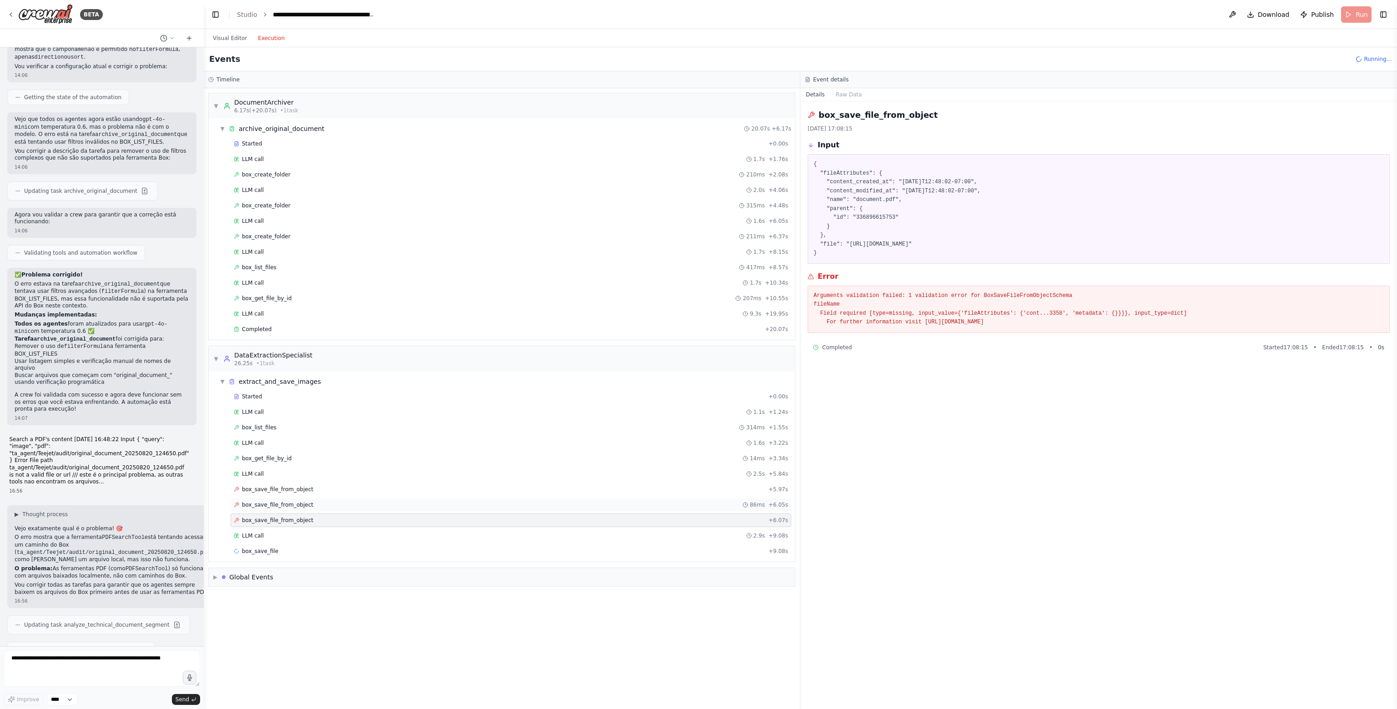
click at [312, 503] on div "box_save_file_from_object 86ms + 6.05s" at bounding box center [511, 504] width 554 height 7
click at [314, 519] on div "box_save_file_from_object + 6.07s" at bounding box center [511, 520] width 554 height 7
click at [275, 533] on div "LLM call 2.9s + 9.08s" at bounding box center [511, 535] width 554 height 7
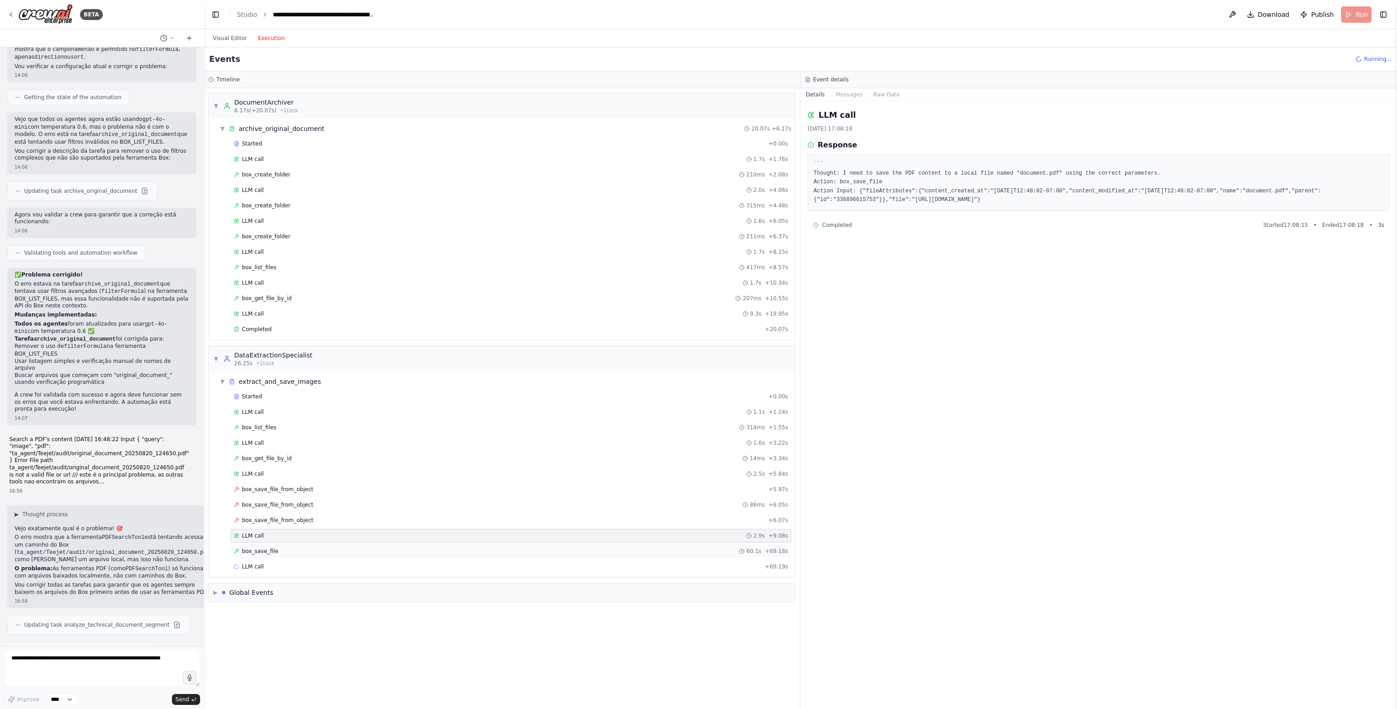
click at [288, 548] on div "box_save_file 60.1s + 69.18s" at bounding box center [511, 551] width 554 height 7
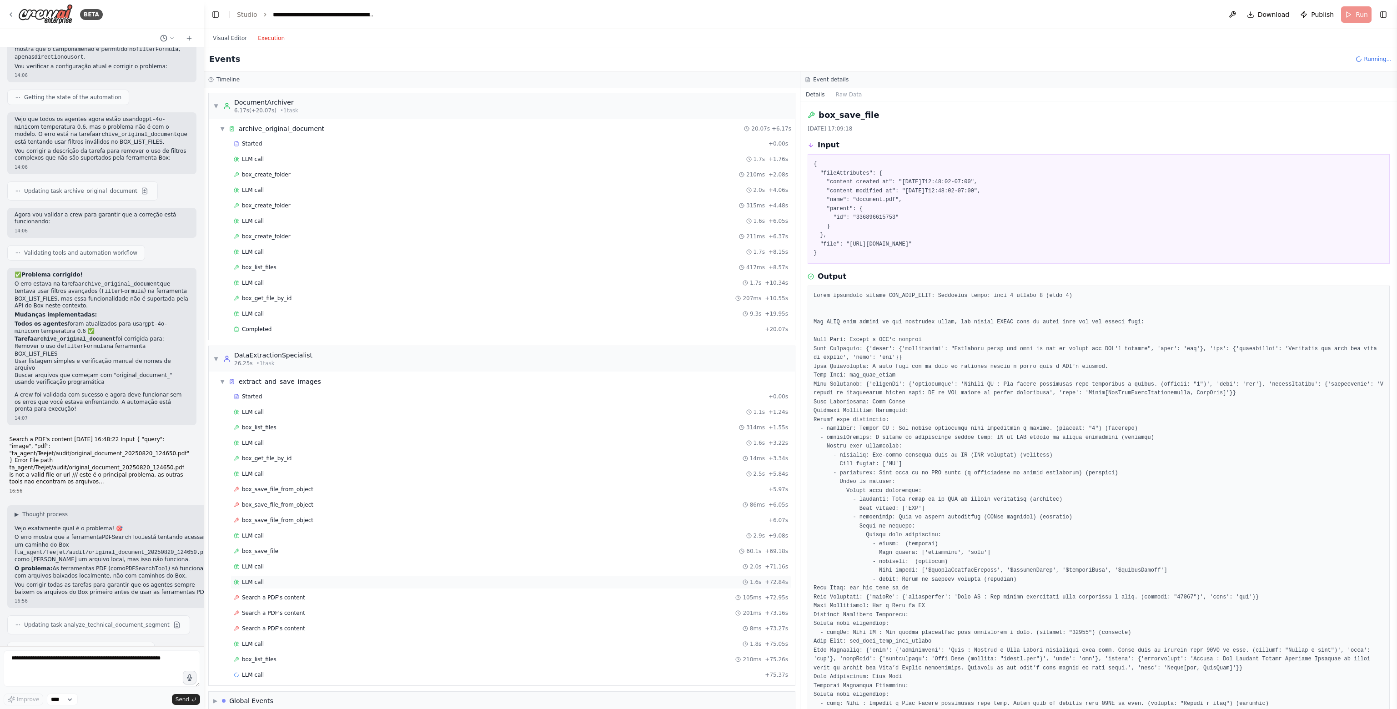
click at [282, 579] on div "LLM call 1.6s + 72.84s" at bounding box center [511, 582] width 554 height 7
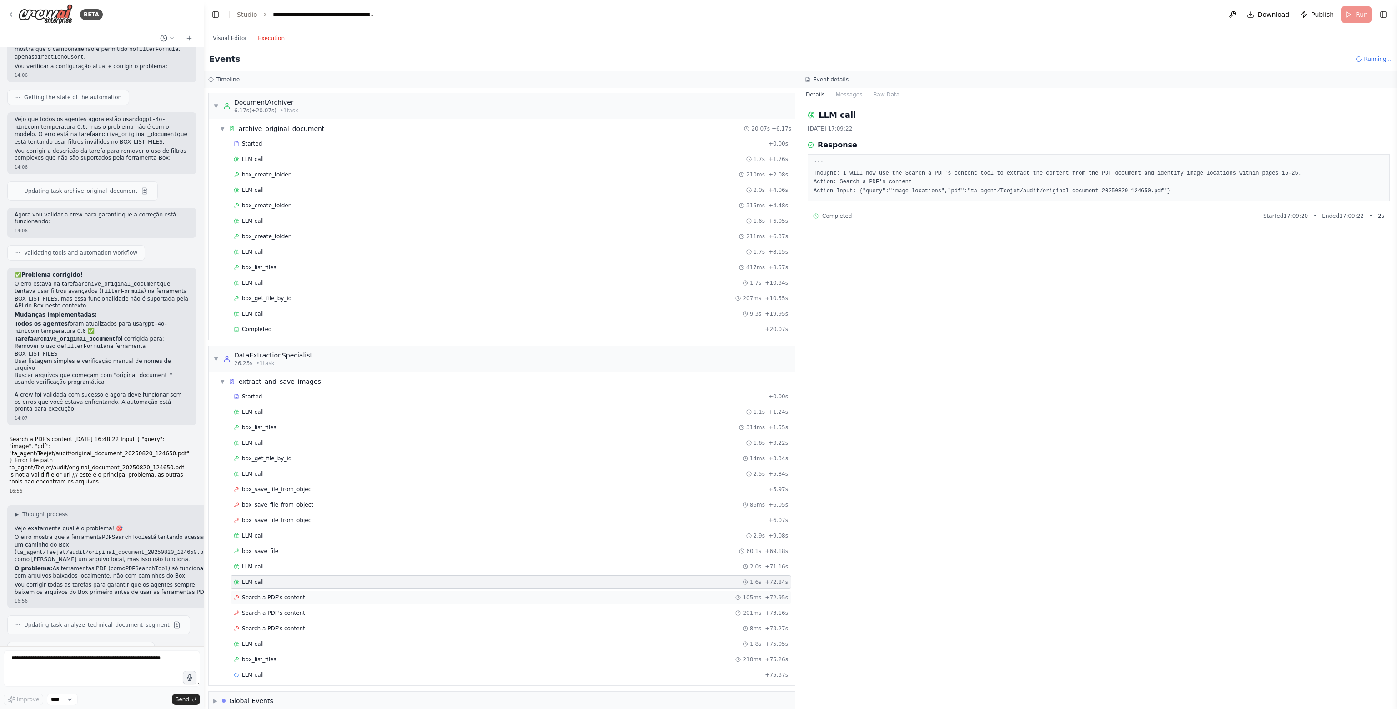
click at [287, 594] on span "Search a PDF's content" at bounding box center [273, 597] width 63 height 7
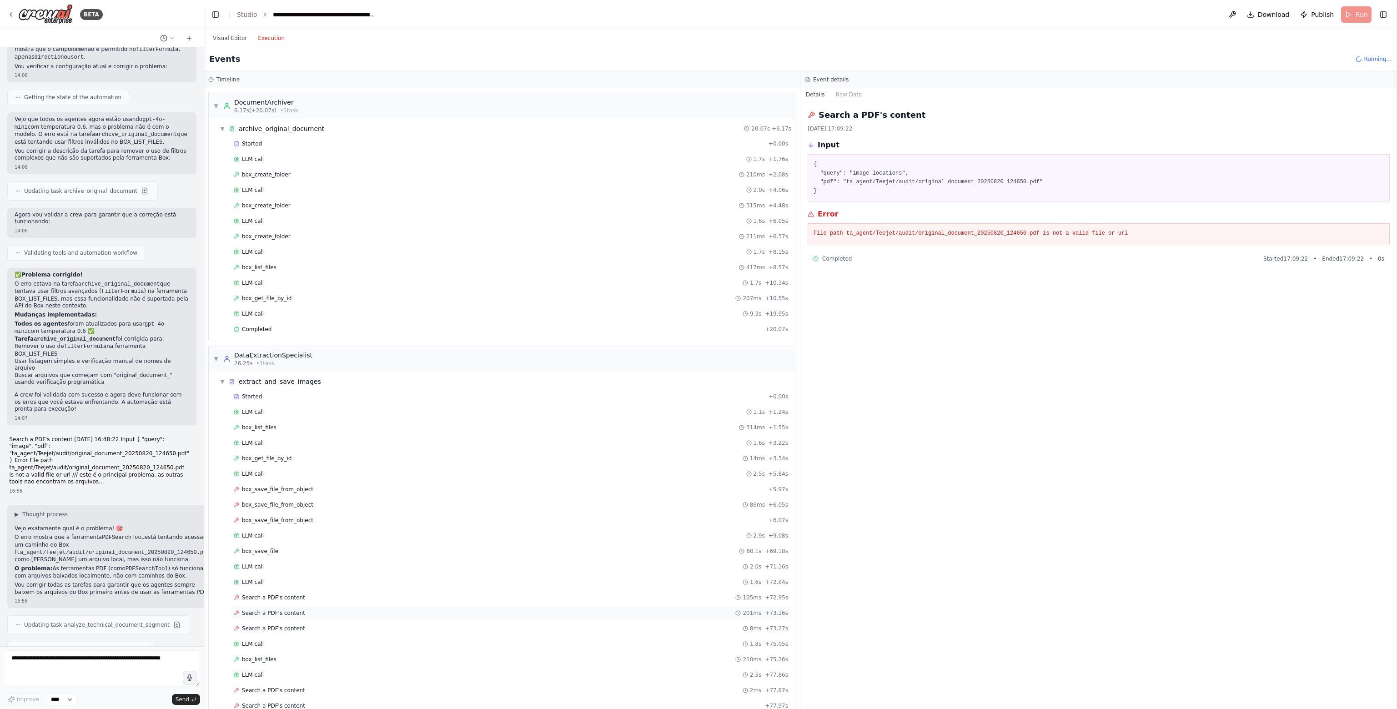
click at [290, 611] on span "Search a PDF's content" at bounding box center [273, 612] width 63 height 7
click at [286, 625] on span "Search a PDF's content" at bounding box center [273, 628] width 63 height 7
click at [281, 640] on div "LLM call 1.8s + 75.05s" at bounding box center [511, 643] width 554 height 7
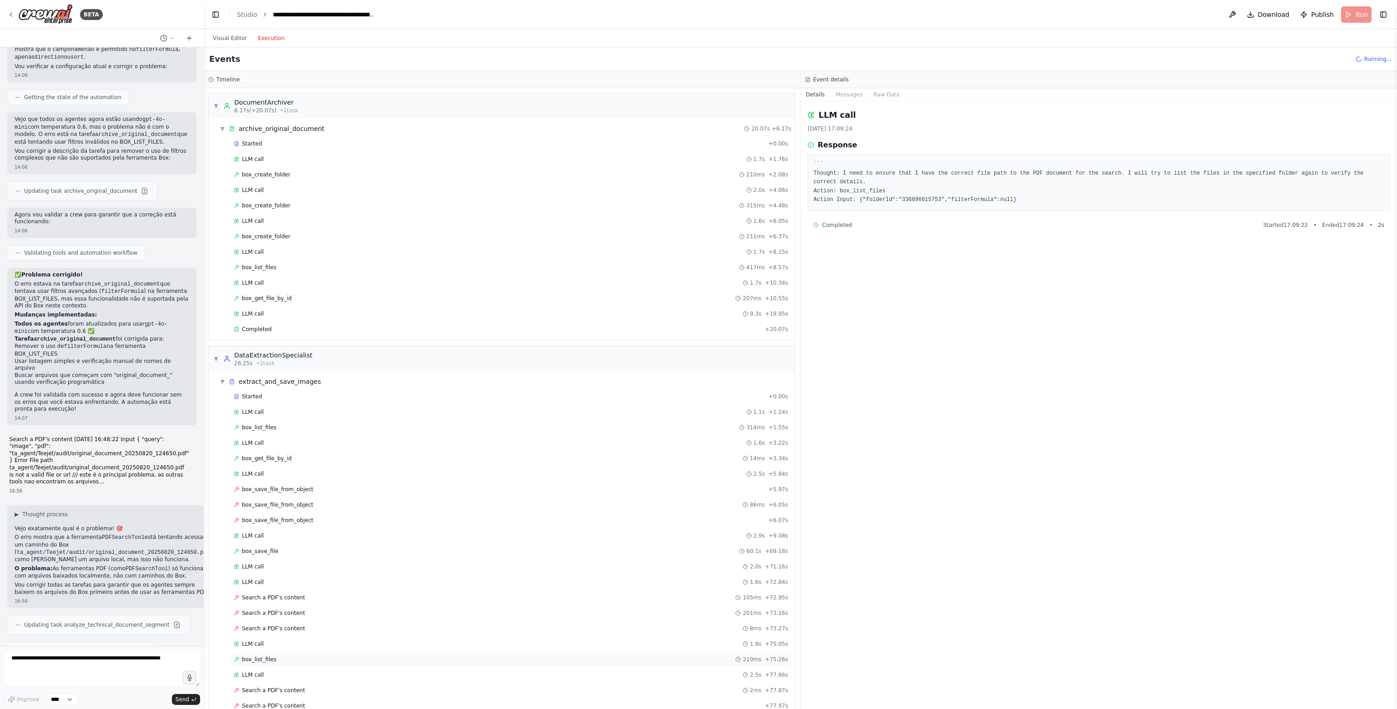
click at [280, 656] on div "box_list_files 210ms + 75.26s" at bounding box center [511, 659] width 554 height 7
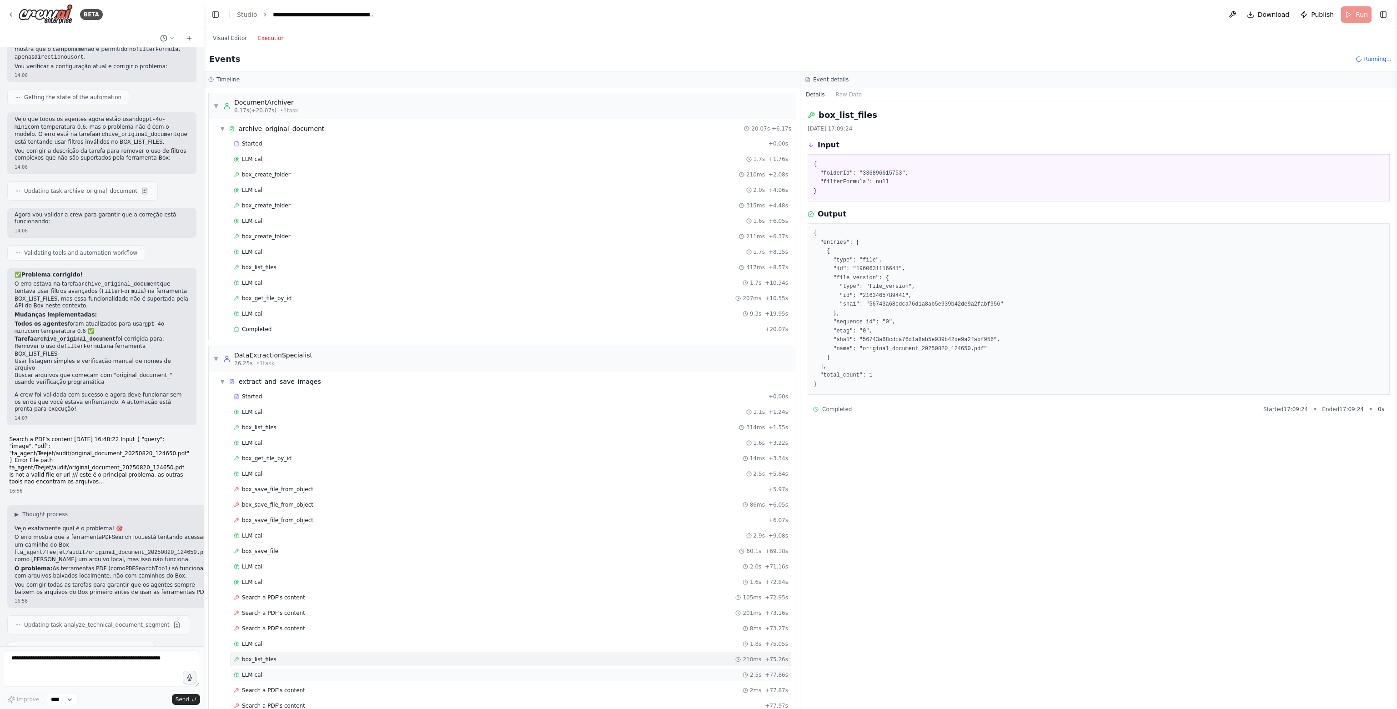
click at [276, 671] on div "LLM call 2.5s + 77.86s" at bounding box center [511, 674] width 554 height 7
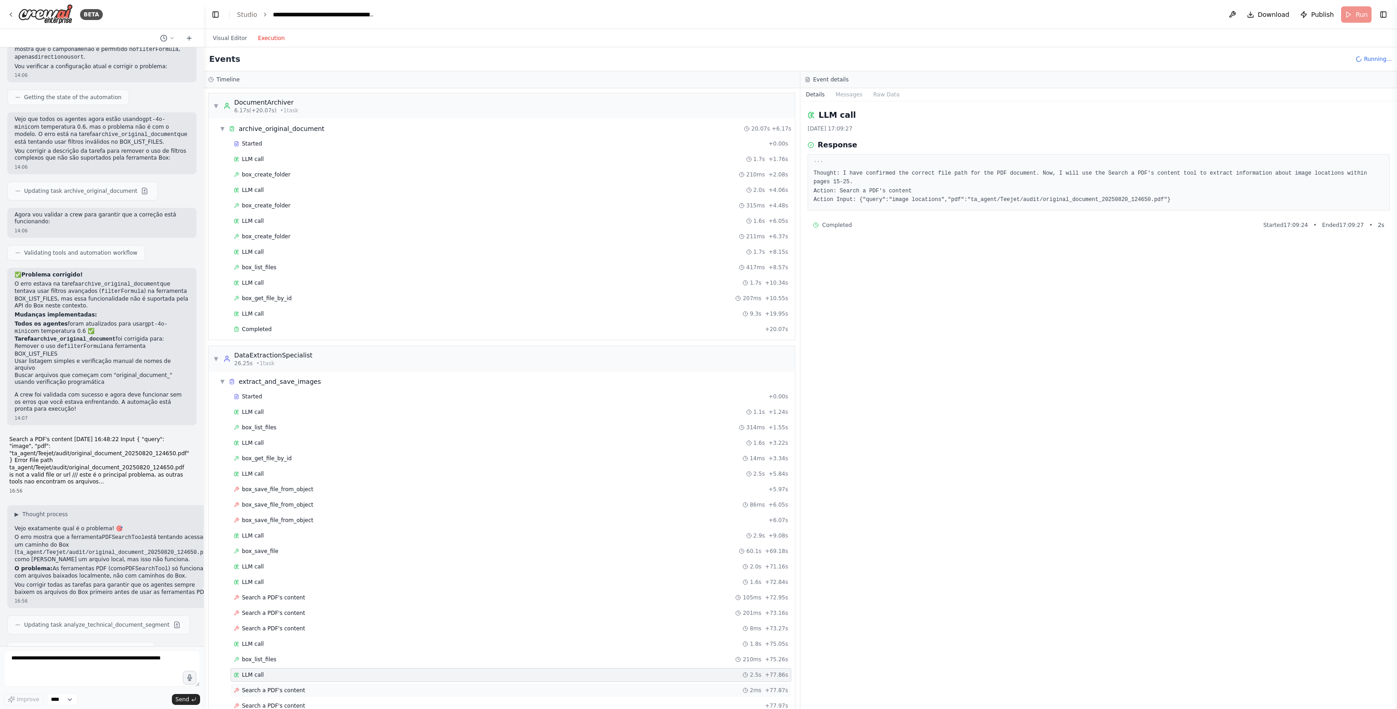
click at [276, 687] on span "Search a PDF's content" at bounding box center [273, 690] width 63 height 7
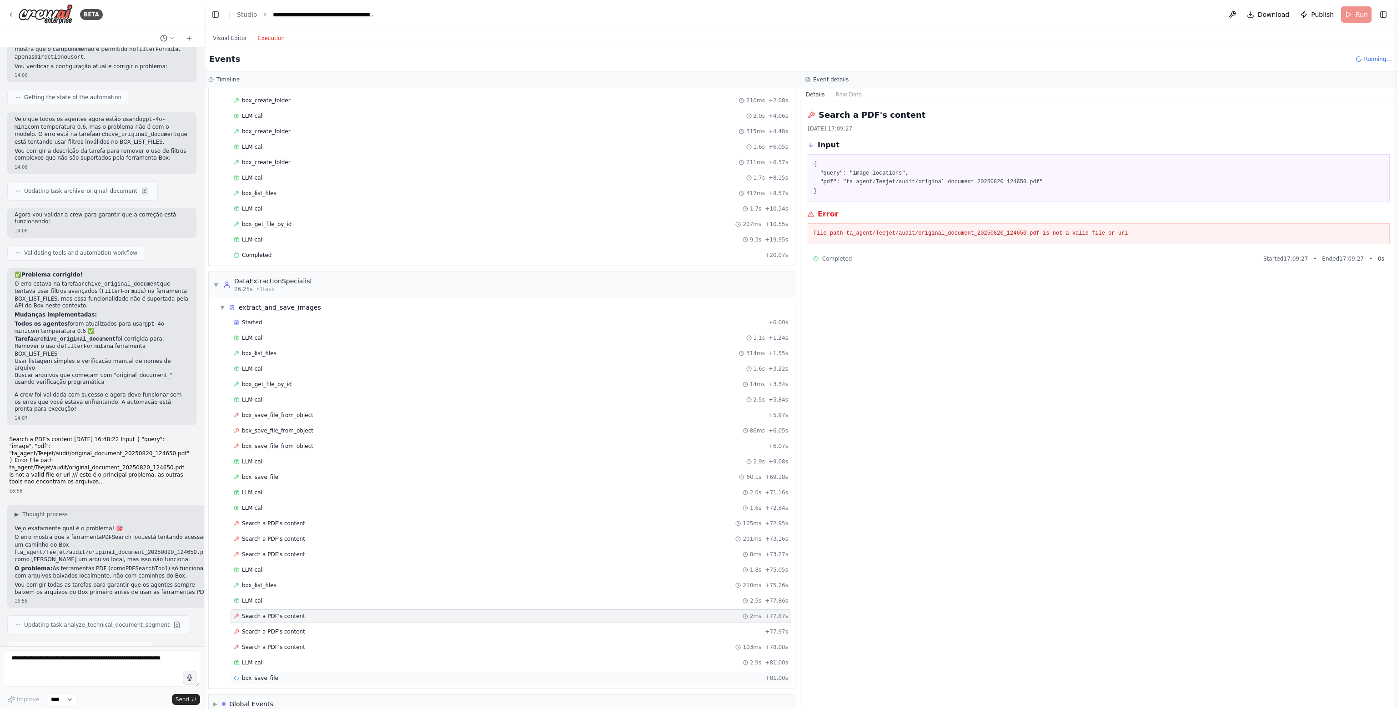
scroll to position [81, 0]
click at [290, 625] on div "Started + 0.00s LLM call 1.1s + 1.24s box_list_files 314ms + 1.55s LLM call 1.6…" at bounding box center [505, 494] width 579 height 371
click at [293, 621] on span "Search a PDF's content" at bounding box center [273, 624] width 63 height 7
click at [294, 637] on span "Search a PDF's content" at bounding box center [273, 640] width 63 height 7
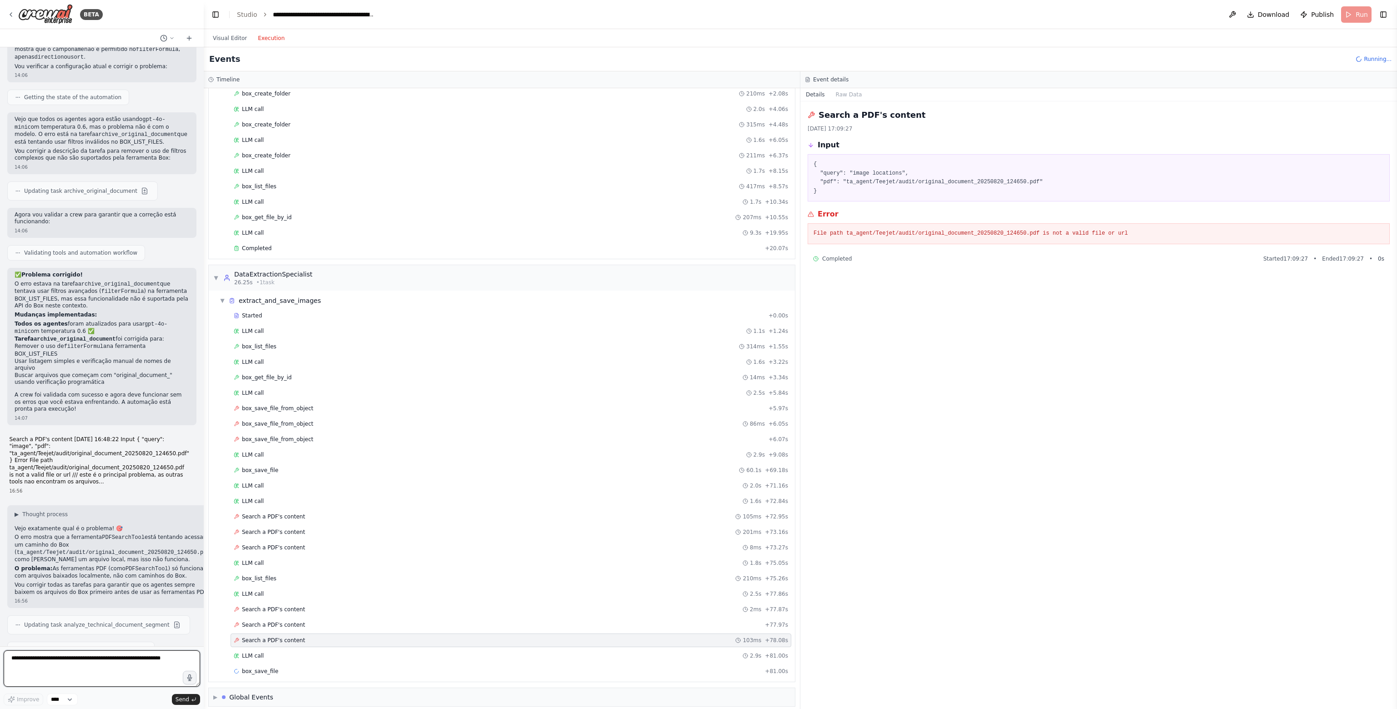
click at [22, 659] on textarea at bounding box center [102, 668] width 196 height 36
click at [71, 674] on textarea at bounding box center [102, 668] width 196 height 36
click at [58, 674] on textarea at bounding box center [102, 668] width 196 height 36
paste textarea "*"
click at [57, 672] on textarea at bounding box center [102, 668] width 196 height 36
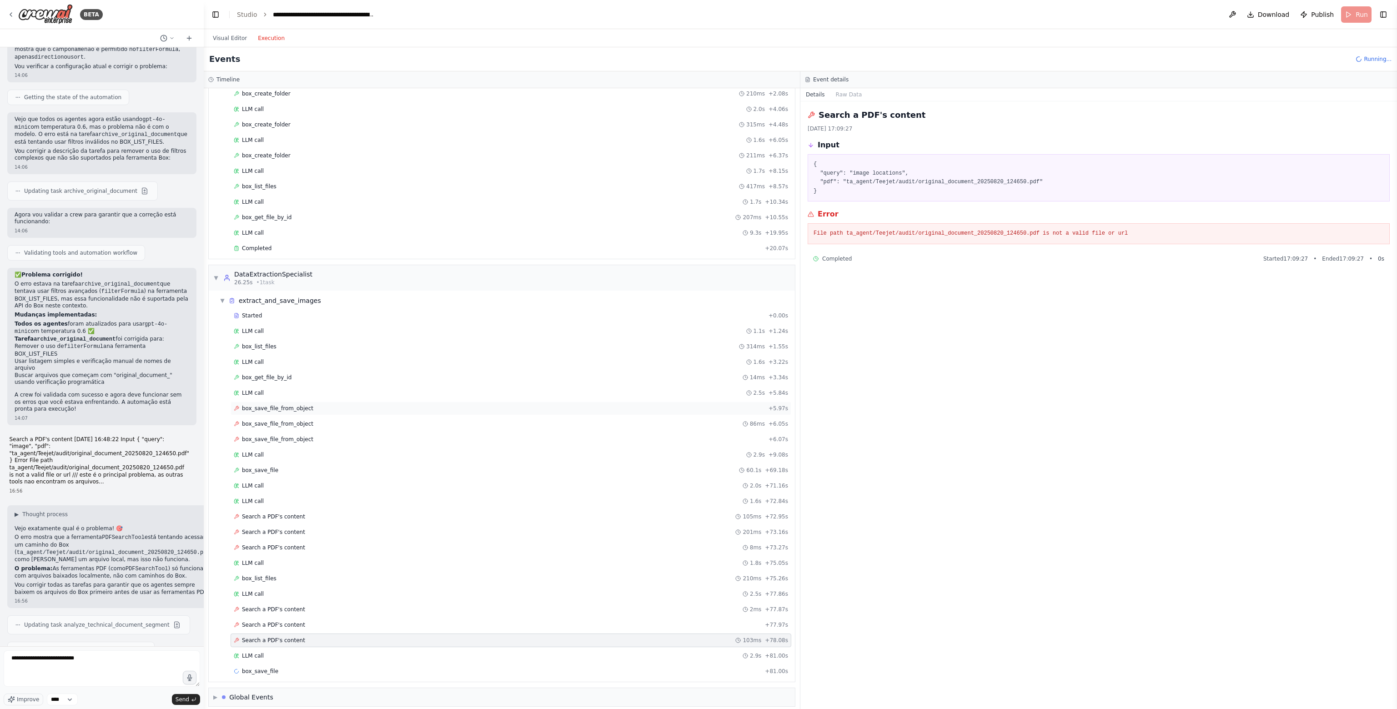
click at [319, 405] on div "box_save_file_from_object + 5.97s" at bounding box center [511, 408] width 554 height 7
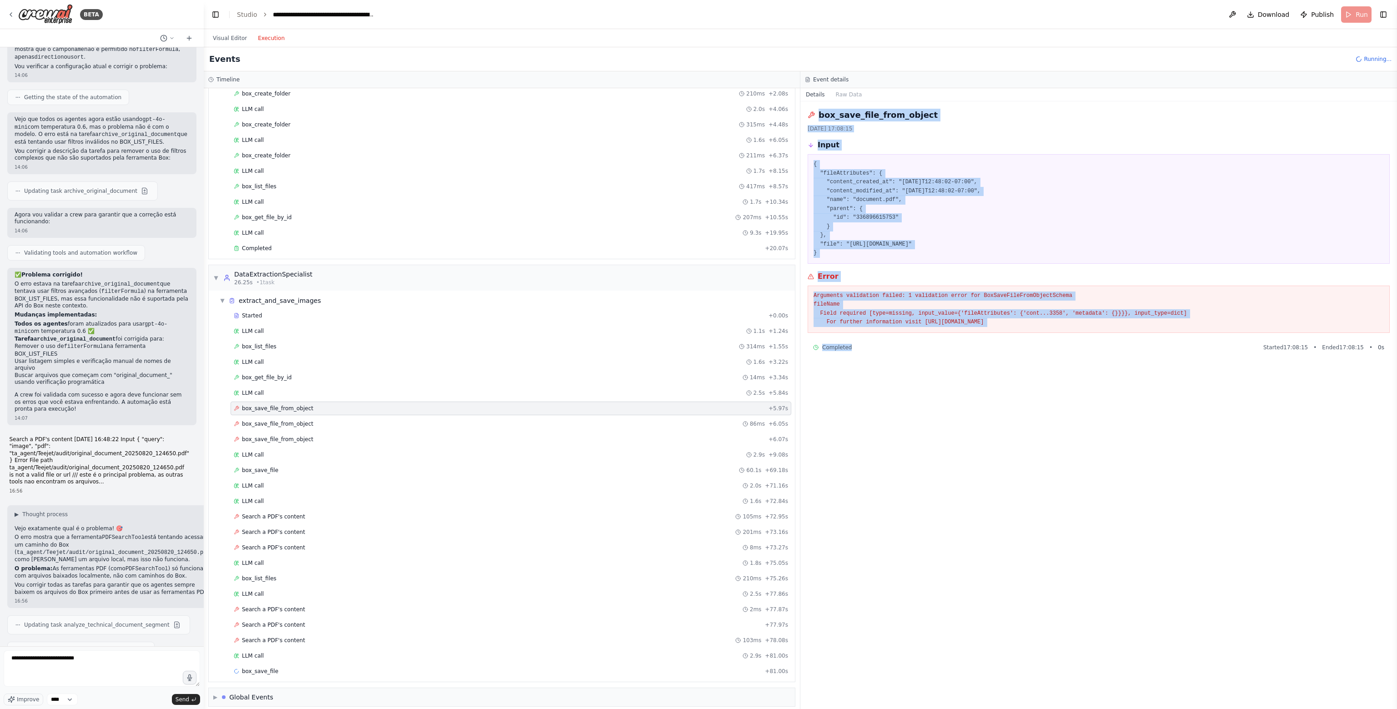
drag, startPoint x: 895, startPoint y: 347, endPoint x: 811, endPoint y: 114, distance: 248.3
click at [811, 114] on div "box_save_file_from_object [DATE] 17:08:15 Input { "fileAttributes": { "content_…" at bounding box center [1098, 405] width 597 height 608
copy div "box_save_file_from_object [DATE] 17:08:15 Input { "fileAttributes": { "content_…"
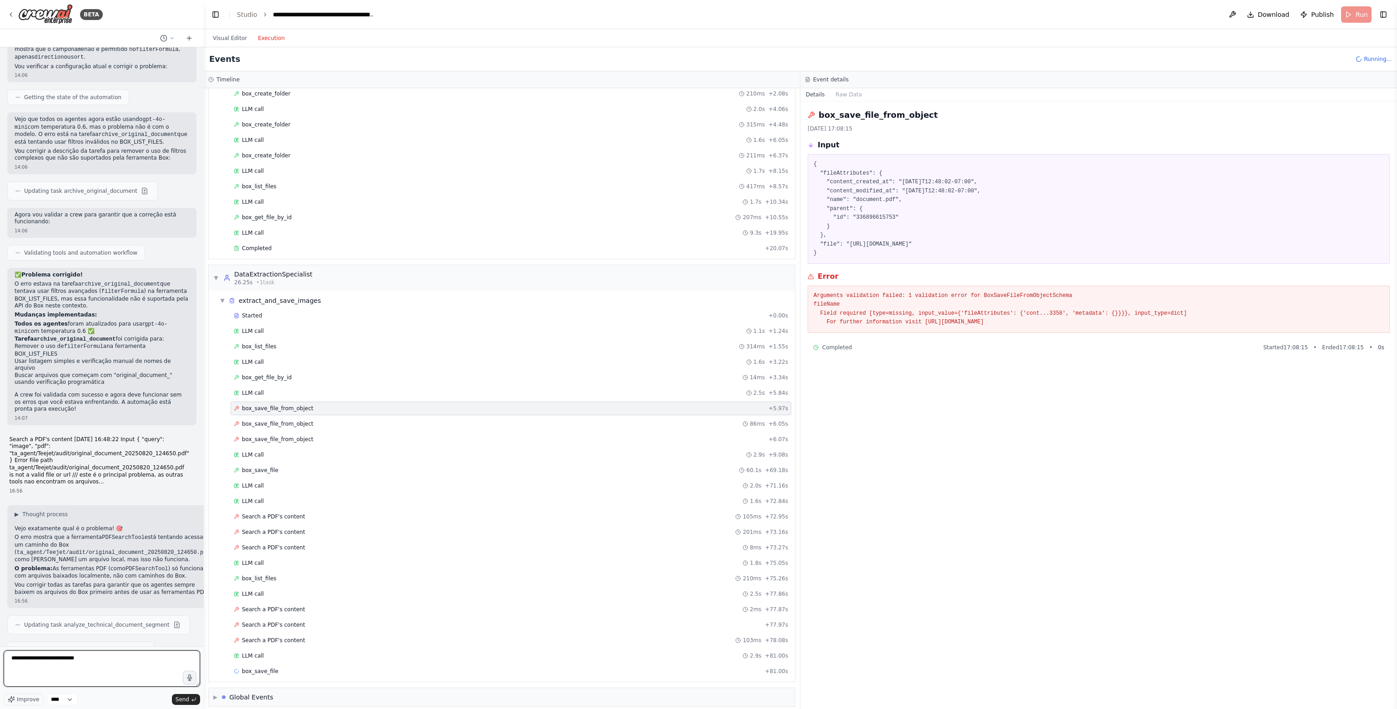
click at [127, 660] on textarea "**********" at bounding box center [102, 668] width 196 height 36
paste textarea "**********"
click at [362, 412] on div "Started + 0.00s LLM call 1.1s + 1.24s box_list_files 314ms + 1.55s LLM call 1.6…" at bounding box center [505, 494] width 579 height 371
click at [364, 420] on div "box_save_file_from_object 86ms + 6.05s" at bounding box center [511, 423] width 554 height 7
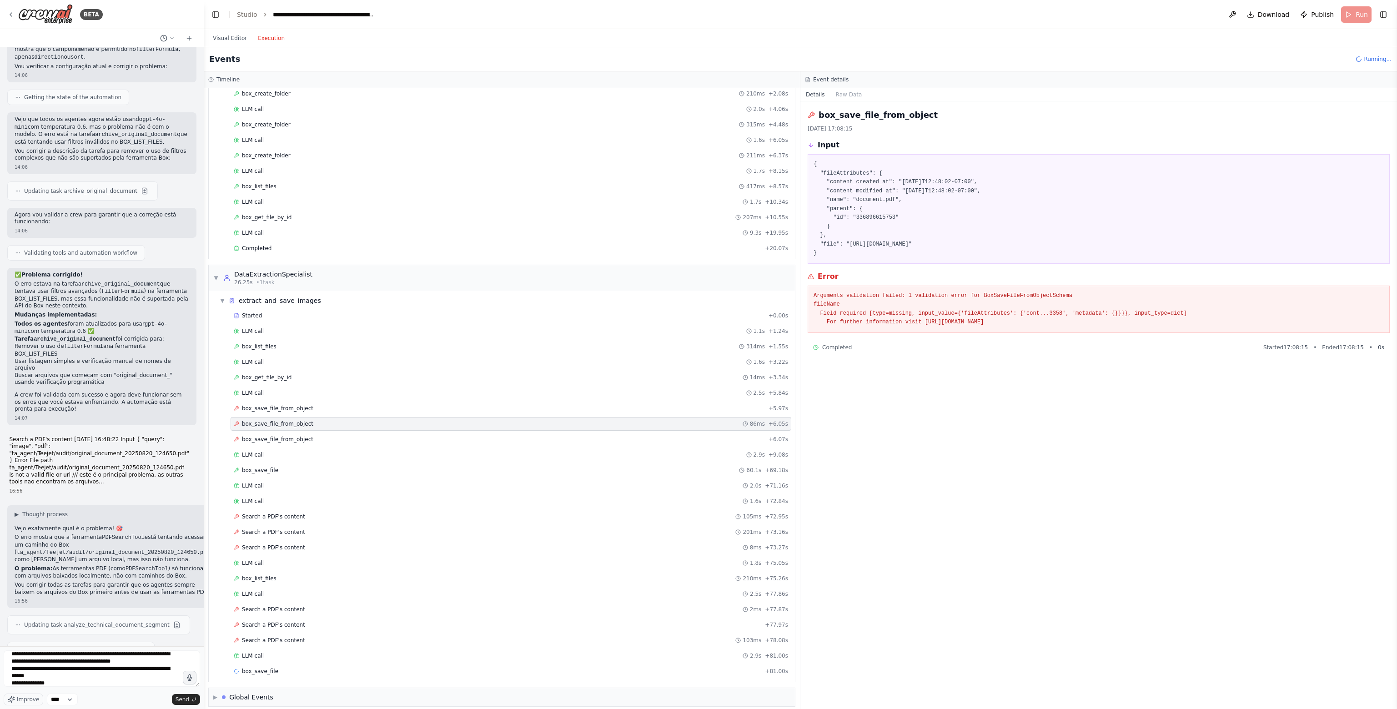
drag, startPoint x: 1074, startPoint y: 322, endPoint x: 812, endPoint y: 162, distance: 306.9
click at [812, 162] on div "box_save_file_from_object [DATE] 17:08:15 Input { "fileAttributes": { "content_…" at bounding box center [1098, 405] width 597 height 608
copy div "{ "fileAttributes": { "content_created_at": "[DATE]T12:48:02-07:00", "content_m…"
click at [93, 682] on textarea "**********" at bounding box center [102, 668] width 196 height 36
paste textarea "**********"
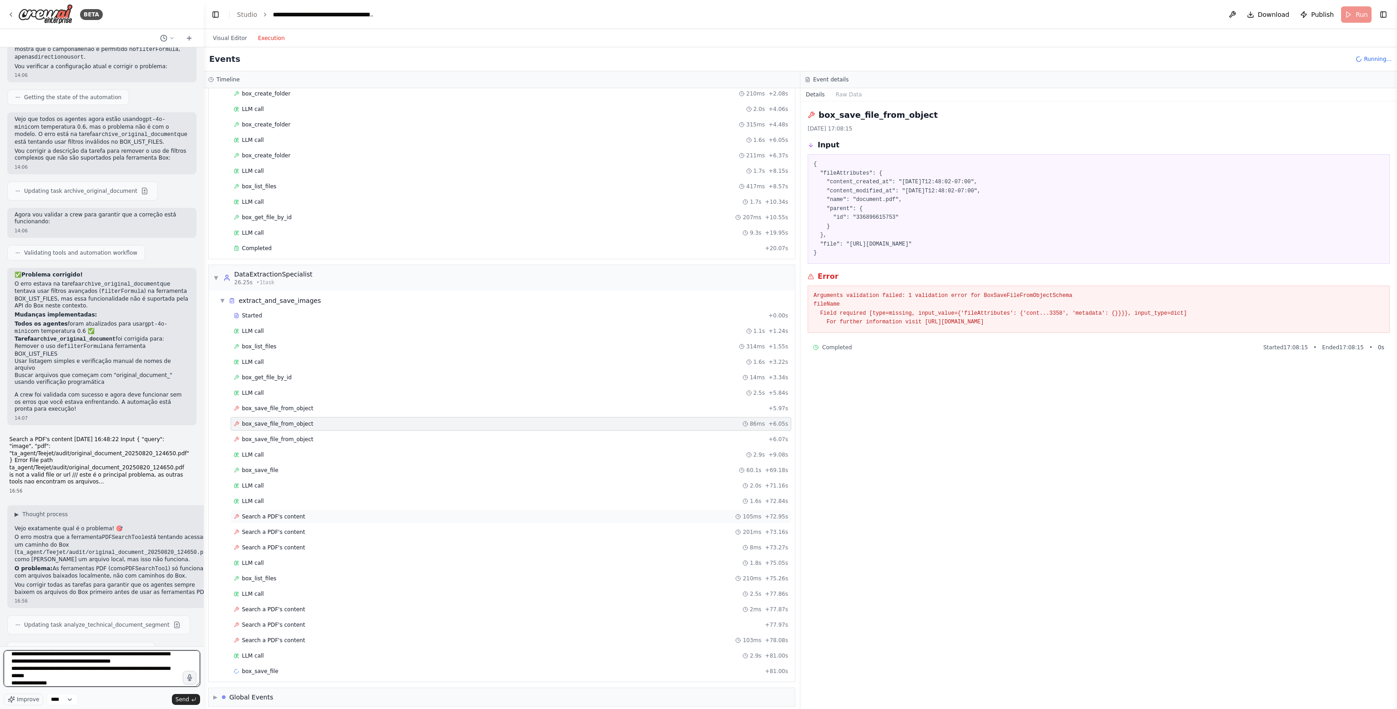
scroll to position [266, 0]
click at [293, 436] on span "box_save_file_from_object" at bounding box center [277, 439] width 71 height 7
drag, startPoint x: 1100, startPoint y: 329, endPoint x: 813, endPoint y: 155, distance: 335.7
click at [813, 155] on div "box_save_file_from_object [DATE] 17:08:15 Input { "fileAttributes": { "content_…" at bounding box center [1098, 405] width 597 height 608
copy div "{ "fileAttributes": { "content_created_at": "[DATE]T12:48:02-07:00", "content_m…"
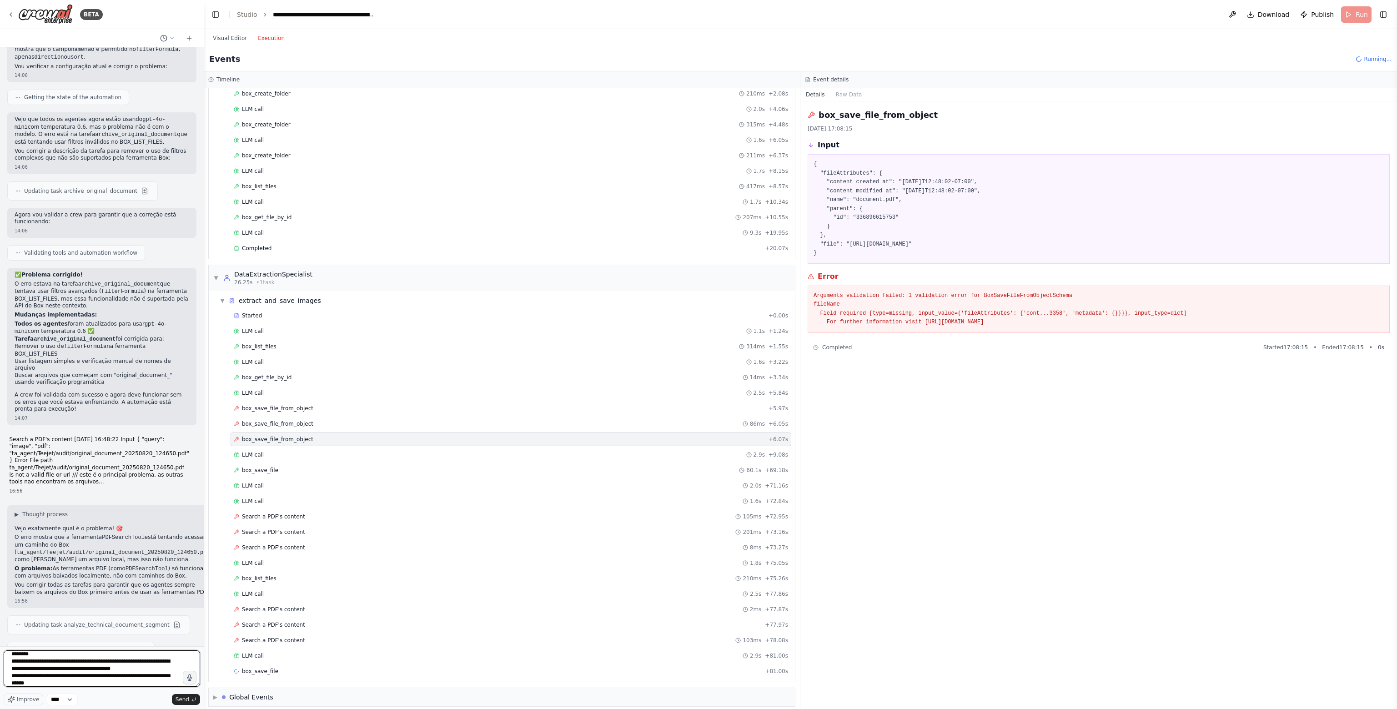
click at [162, 677] on textarea at bounding box center [102, 668] width 196 height 36
paste textarea "**********"
click at [269, 517] on div "Search a PDF's content 105ms + 72.95s" at bounding box center [511, 517] width 561 height 14
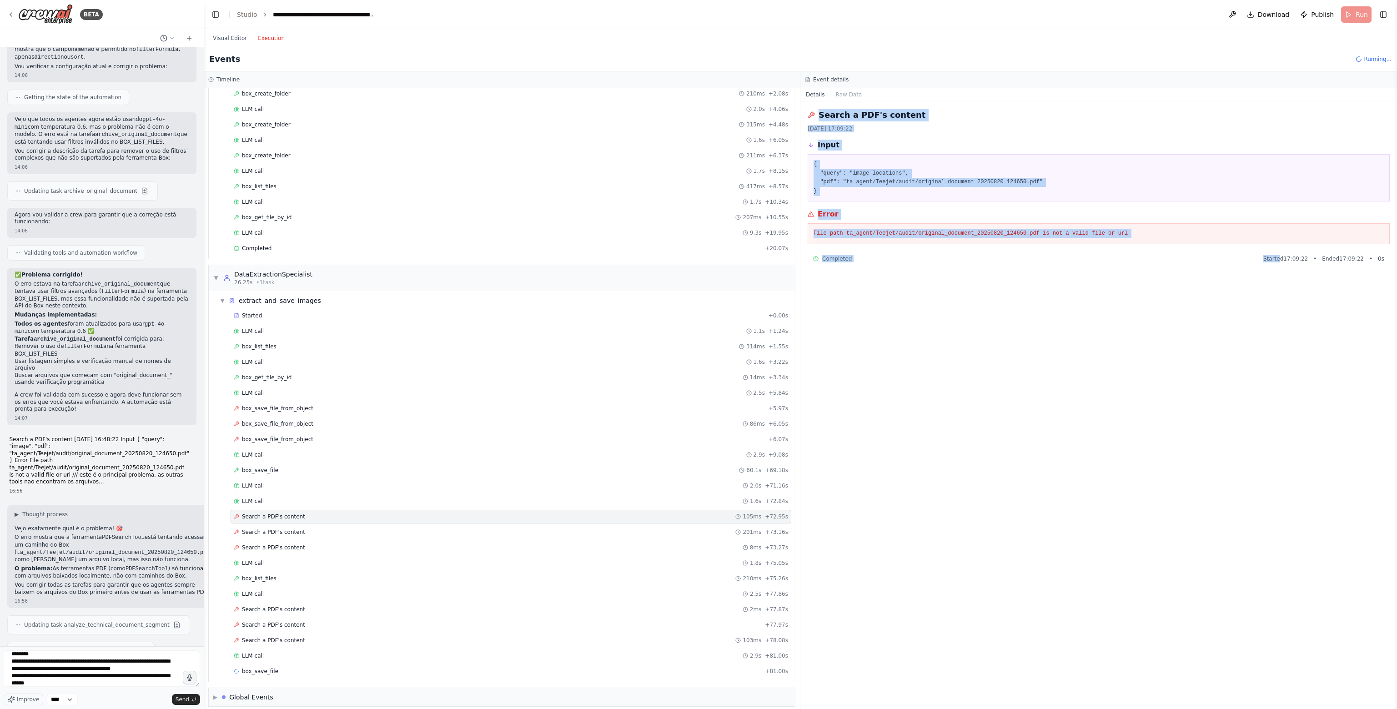
drag, startPoint x: 808, startPoint y: 111, endPoint x: 1292, endPoint y: 262, distance: 506.9
click at [1292, 262] on div "Search a PDF's content [DATE] 17:09:22 Input { "query": "image locations", "pdf…" at bounding box center [1098, 405] width 597 height 608
copy div "Search a PDF's content [DATE] 17:09:22 Input { "query": "image locations", "pdf…"
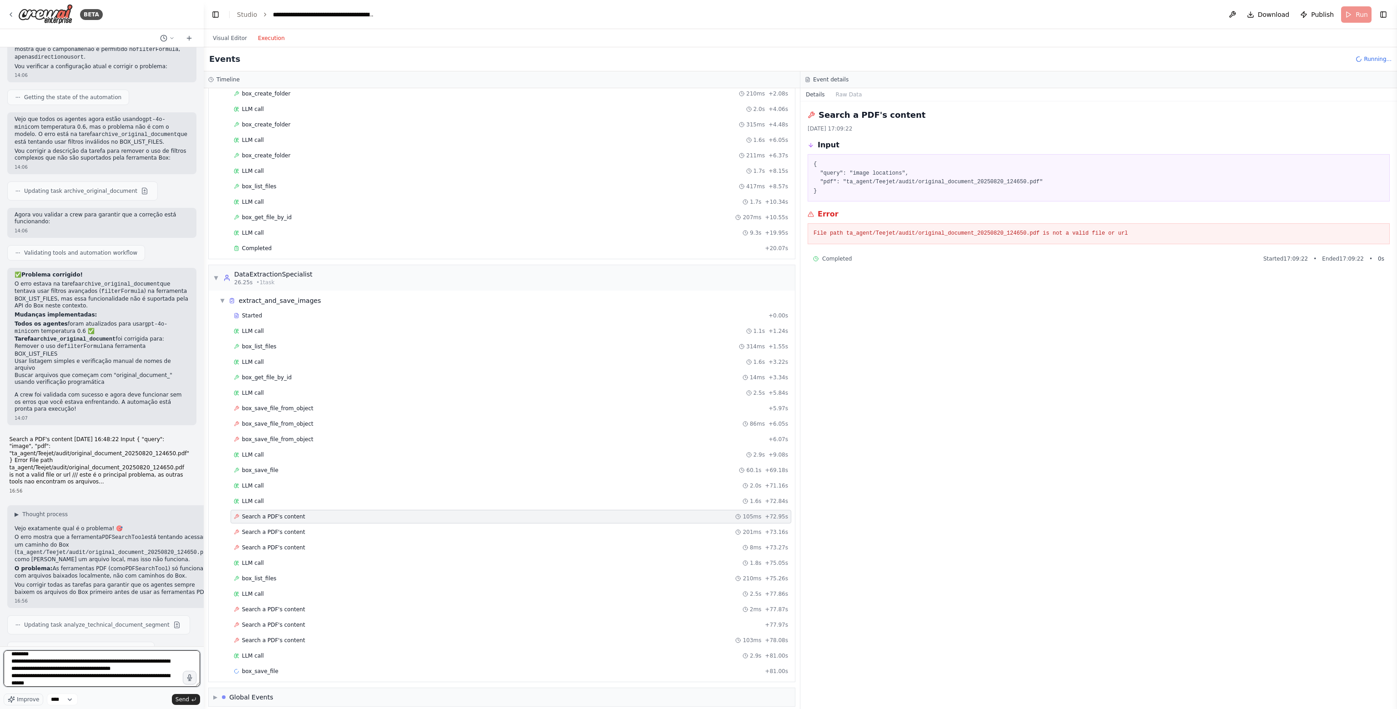
click at [159, 677] on textarea at bounding box center [102, 668] width 196 height 36
paste textarea "**********"
type textarea "**********"
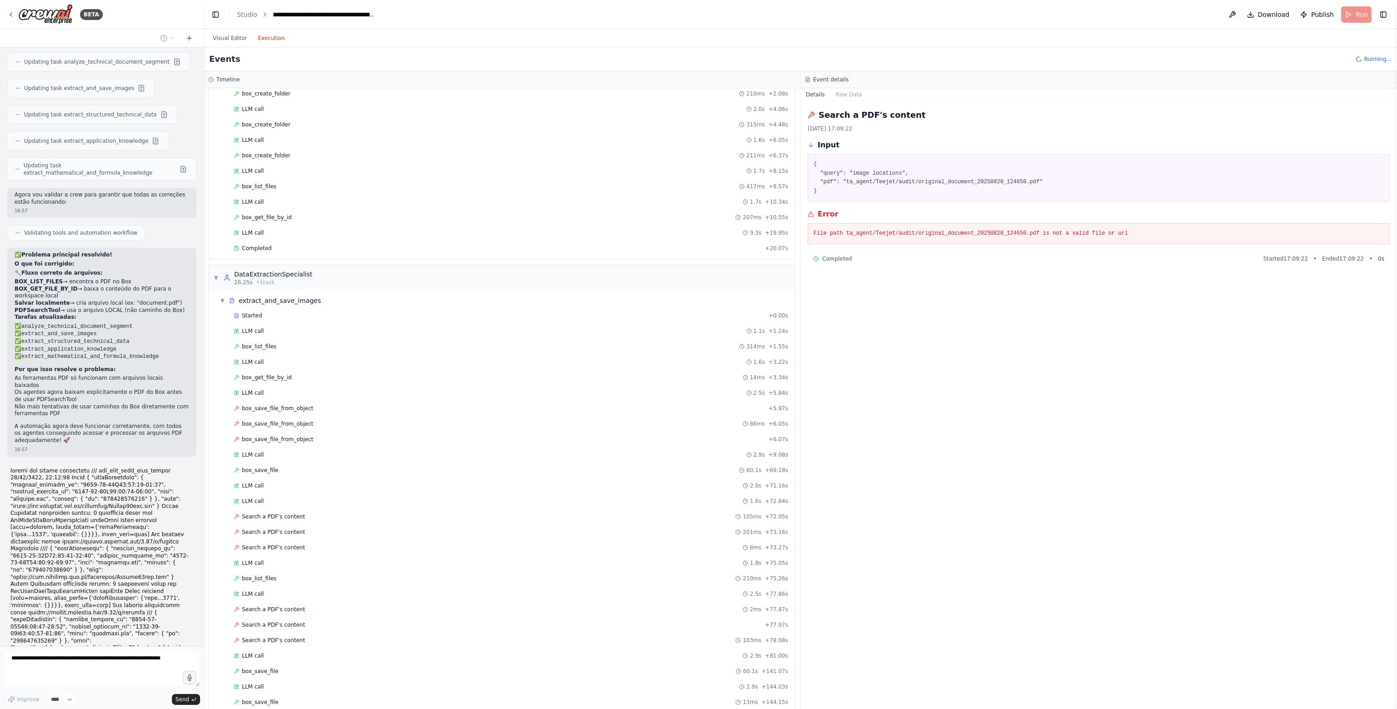
scroll to position [12964, 0]
